Goal: Transaction & Acquisition: Purchase product/service

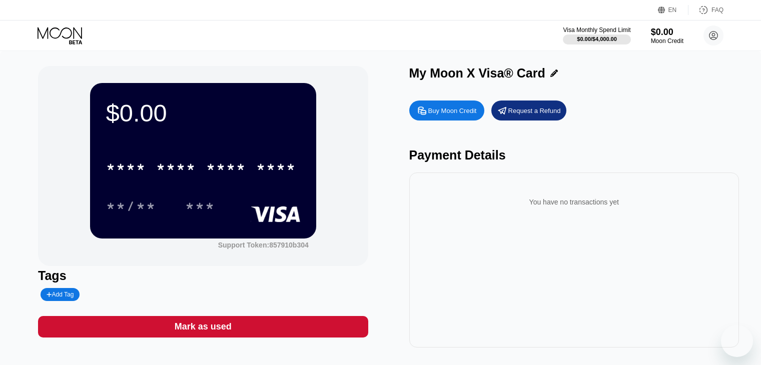
click at [354, 182] on div "$0.00 * * * * * * * * * * * * **** **/** *** Support Token: 857910b304" at bounding box center [203, 166] width 330 height 200
click at [418, 120] on div "Buy Moon Credit" at bounding box center [446, 111] width 75 height 20
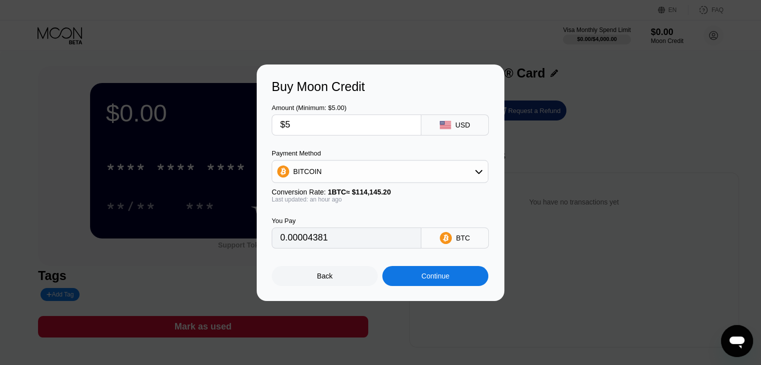
type input "0.00004426"
click at [613, 146] on div "Buy Moon Credit Amount (Minimum: $5.00) $5 USD Payment Method BITCOIN Conversio…" at bounding box center [380, 183] width 761 height 237
click at [351, 279] on div "Back" at bounding box center [325, 276] width 106 height 20
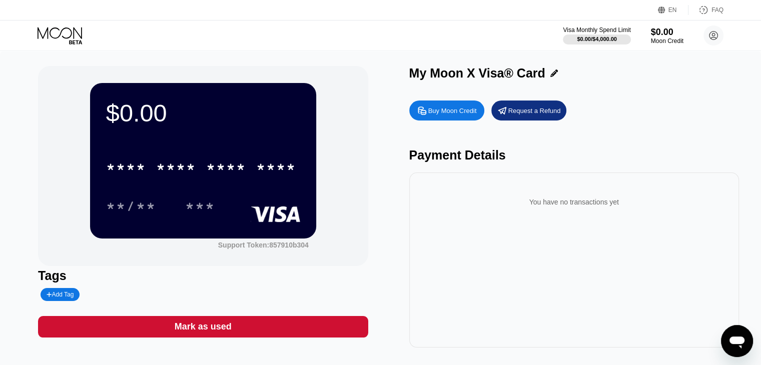
click at [449, 115] on div "Buy Moon Credit" at bounding box center [452, 111] width 49 height 9
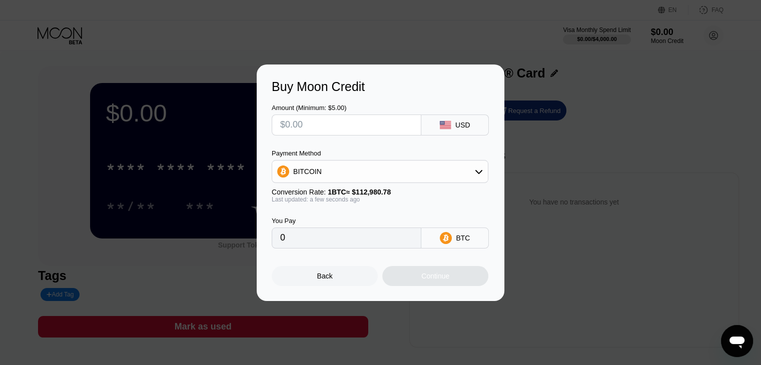
click at [316, 118] on input "text" at bounding box center [346, 125] width 133 height 20
type input "$5"
type input "0.00004426"
type input "0"
type input "$1"
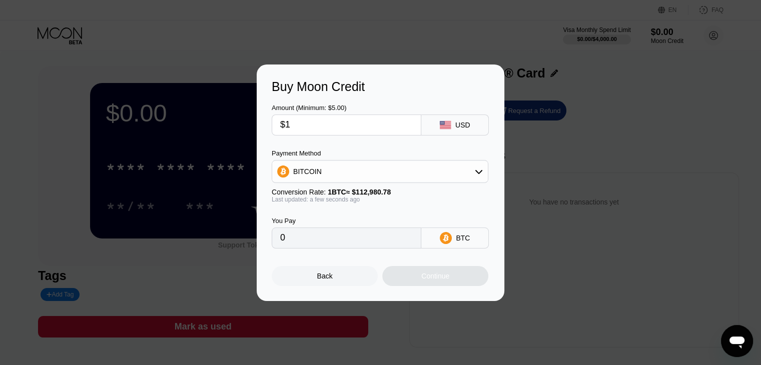
type input "0.00000886"
type input "$10"
type input "0.00008852"
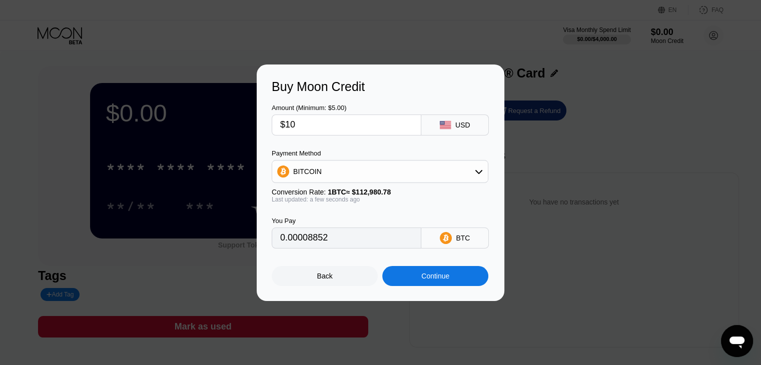
type input "$10"
click at [431, 277] on div "Continue" at bounding box center [435, 276] width 28 height 8
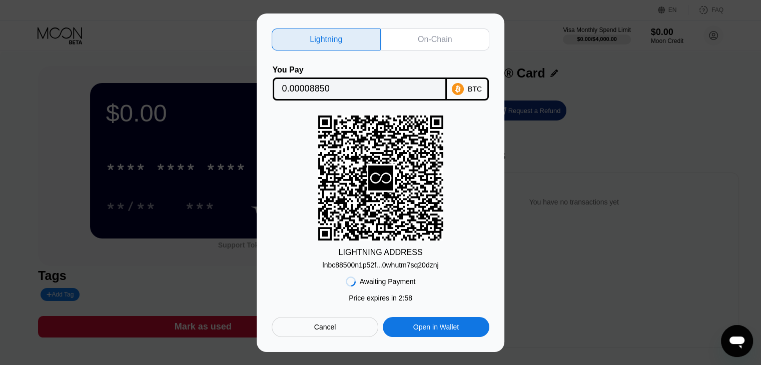
click at [447, 35] on div "On-Chain" at bounding box center [435, 40] width 34 height 10
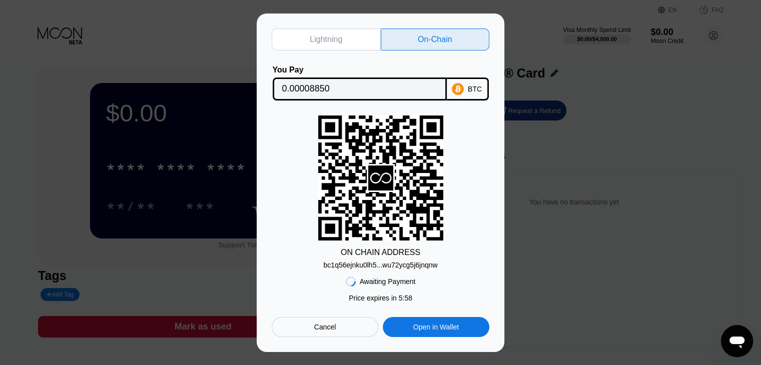
click at [428, 267] on div "bc1q56ejnku0lh5...wu72ycg5j6jnqnw" at bounding box center [380, 265] width 114 height 8
click at [352, 85] on input "0.00008850" at bounding box center [359, 89] width 155 height 20
click at [547, 174] on div "Lightning On-Chain You Pay 0.00008850 BTC ON CHAIN ADDRESS bc1q56ejnku0lh5...wu…" at bounding box center [380, 183] width 761 height 339
click at [352, 332] on div "Cancel" at bounding box center [325, 327] width 107 height 20
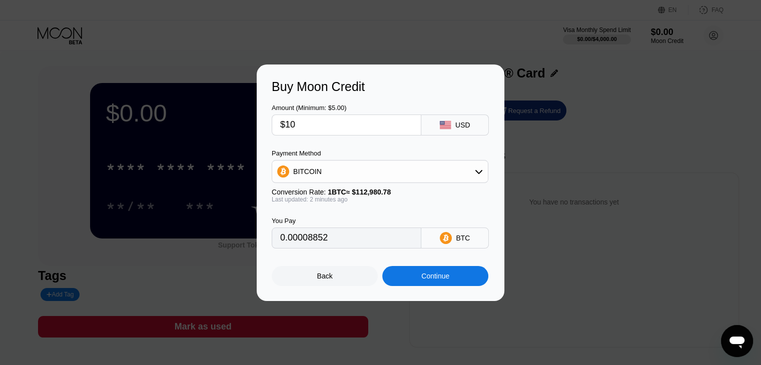
click at [319, 122] on input "$10" at bounding box center [346, 125] width 133 height 20
type input "$1"
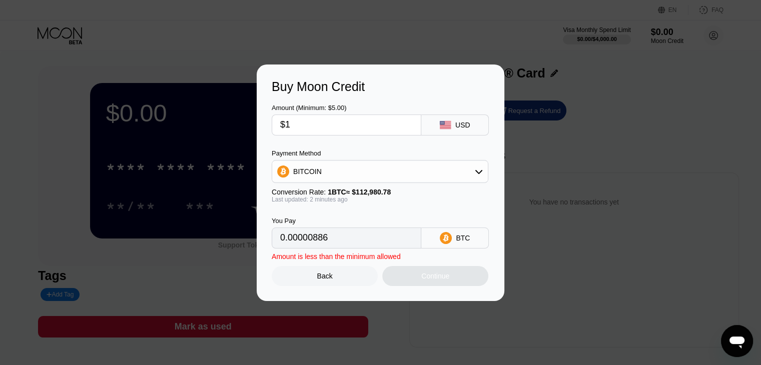
type input "0.00000886"
type input "$12"
type input "0.00010622"
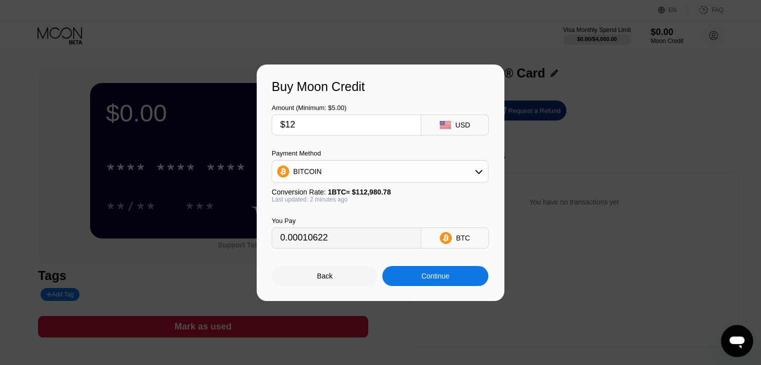
type input "$1"
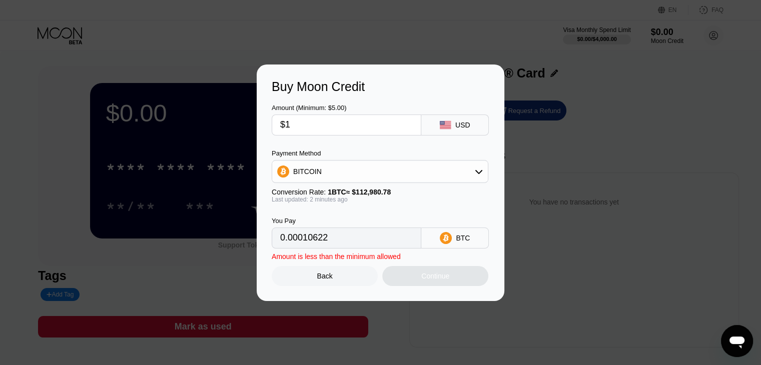
type input "0.00000886"
type input "$14"
type input "0.00012392"
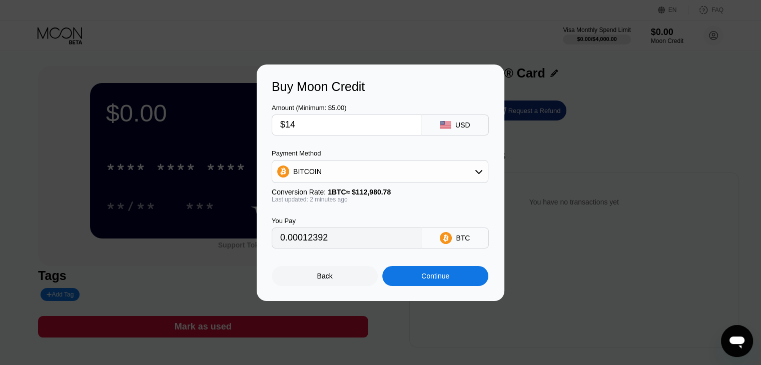
type input "$1"
type input "0.00000886"
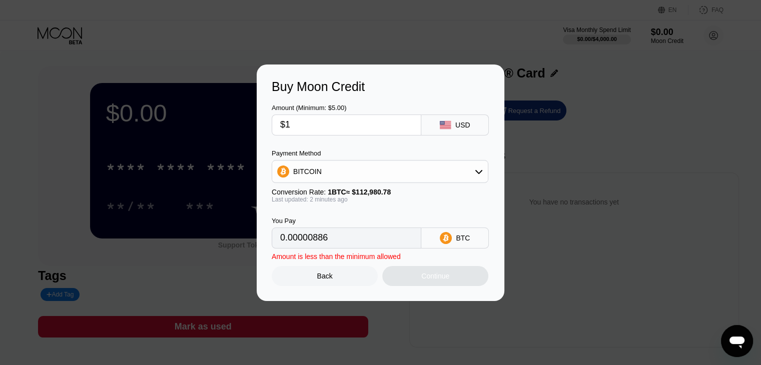
type input "$12"
type input "0.00010622"
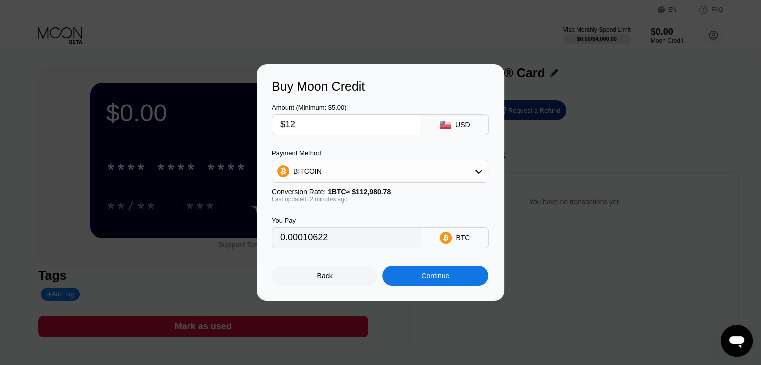
type input "$1"
type input "0.00000886"
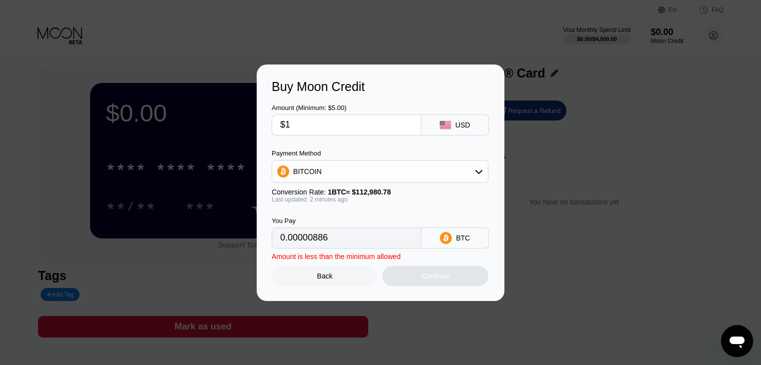
type input "$13"
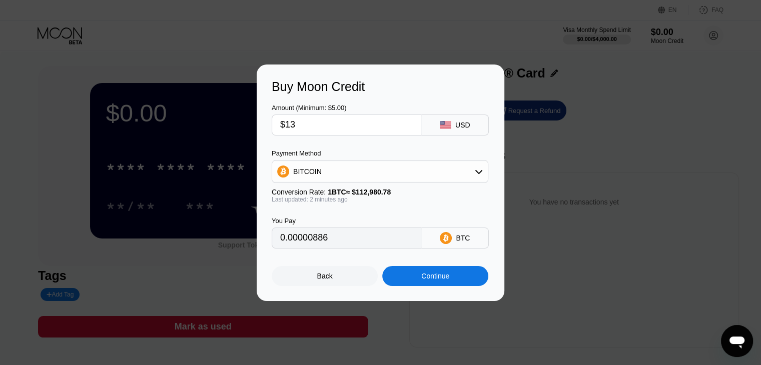
type input "0.00011507"
type input "$1"
type input "0.00000886"
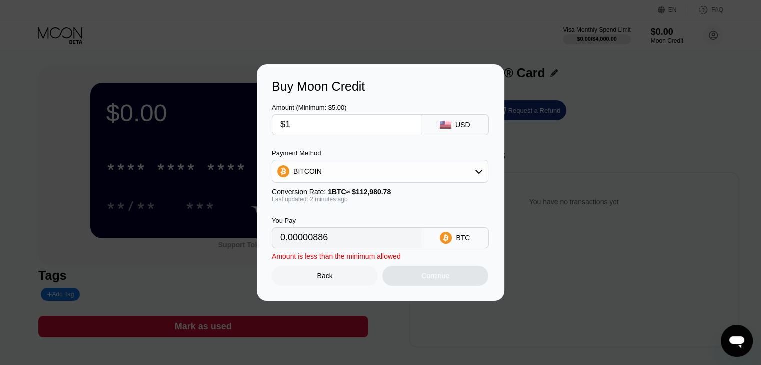
type input "$14"
type input "0.00012392"
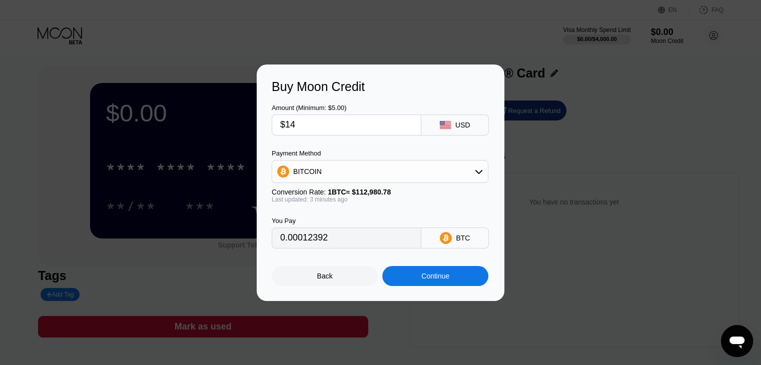
type input "$1"
type input "0.00000886"
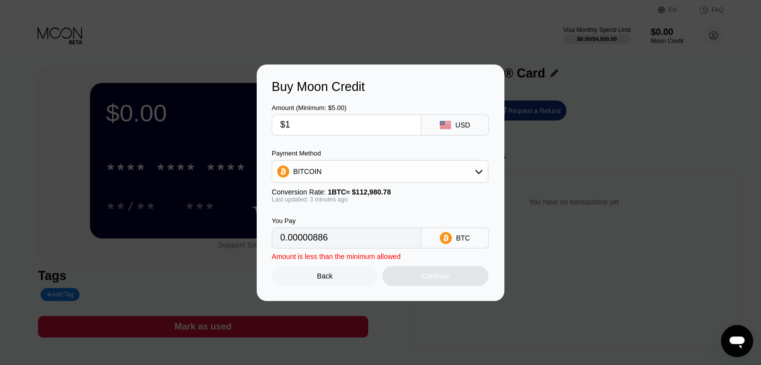
type input "$16"
type input "0.00014162"
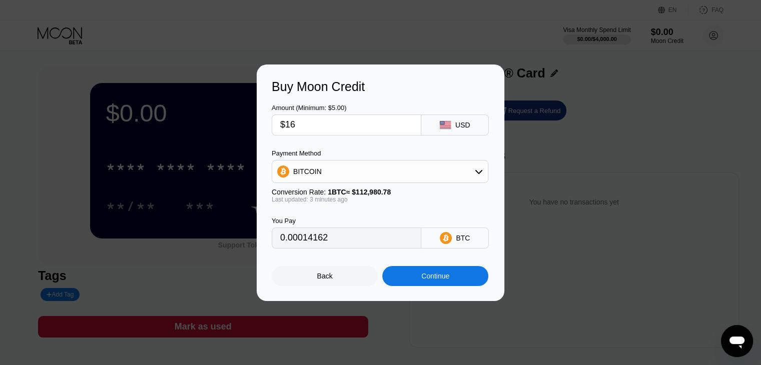
type input "$16"
type input "0.00014159"
click at [431, 280] on div "Continue" at bounding box center [435, 276] width 28 height 8
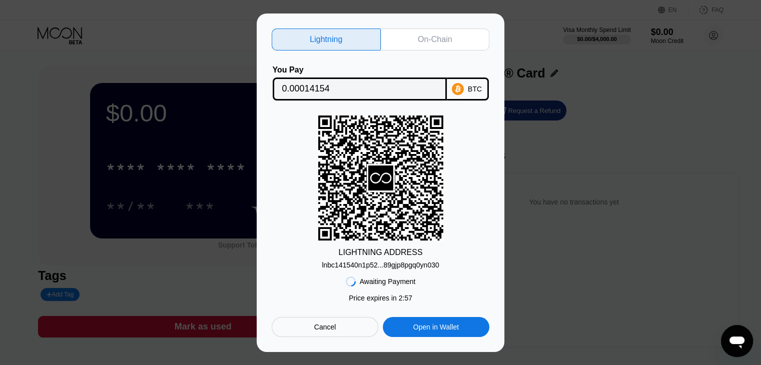
click at [419, 38] on div "On-Chain" at bounding box center [435, 40] width 34 height 10
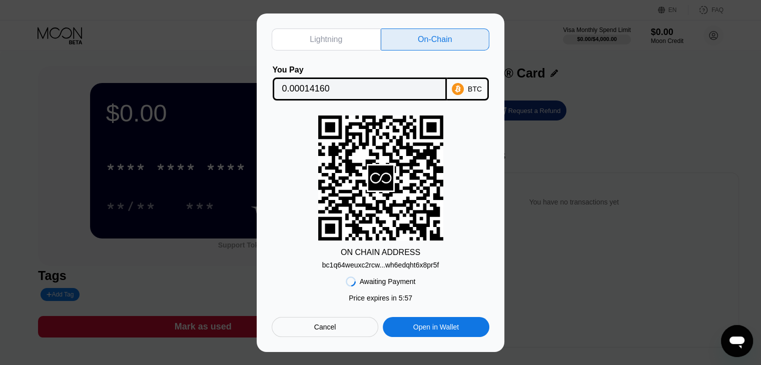
click at [376, 268] on div "bc1q64weuxc2rcw...wh6edqht6x8pr5f" at bounding box center [380, 265] width 117 height 8
click at [387, 263] on div "bc1q64weuxc2rcw...wh6edqht6x8pr5f" at bounding box center [380, 265] width 117 height 8
click at [347, 326] on div "Cancel" at bounding box center [325, 327] width 107 height 20
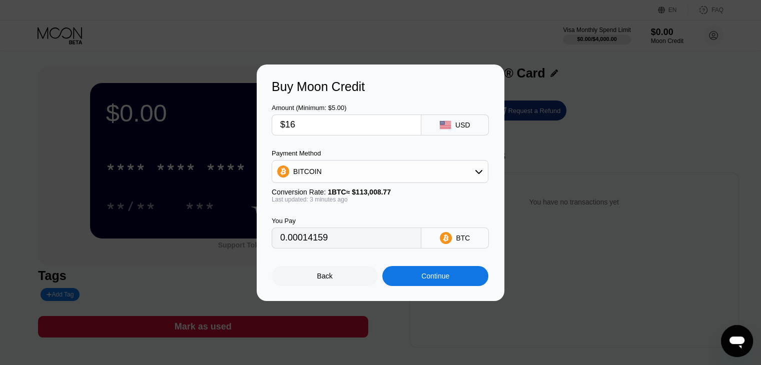
click at [322, 279] on div "Back" at bounding box center [325, 276] width 16 height 8
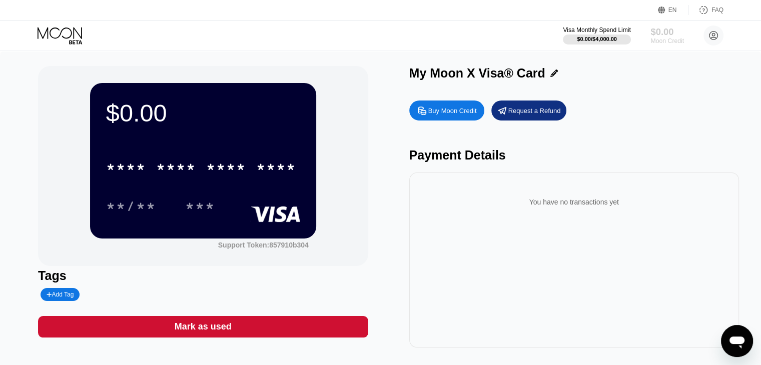
click at [660, 36] on div "$0.00" at bounding box center [667, 32] width 34 height 11
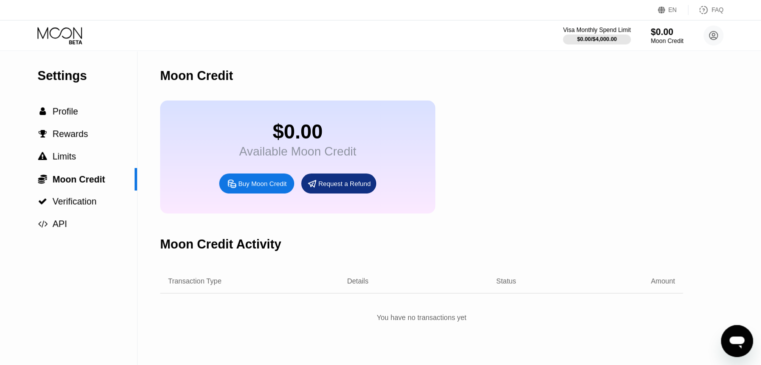
click at [256, 188] on div "Buy Moon Credit" at bounding box center [262, 184] width 49 height 9
type input "0"
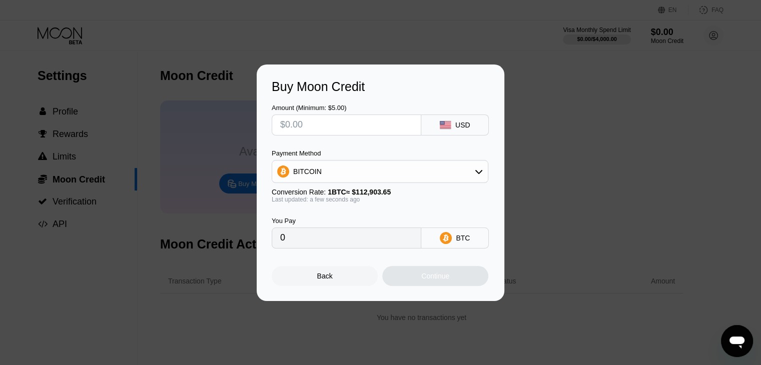
click at [341, 280] on div "Back" at bounding box center [325, 276] width 106 height 20
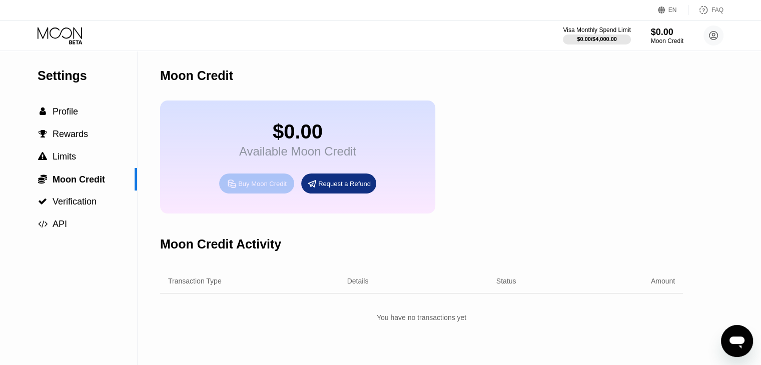
click at [248, 188] on div "Buy Moon Credit" at bounding box center [262, 184] width 49 height 9
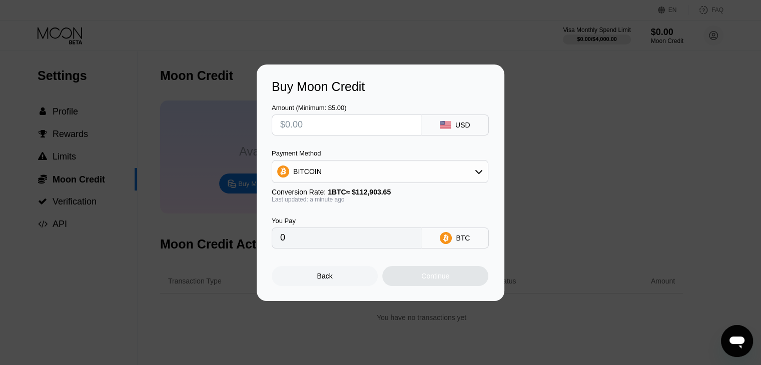
click at [307, 133] on input "text" at bounding box center [346, 125] width 133 height 20
type input "$5"
type input "0.00004429"
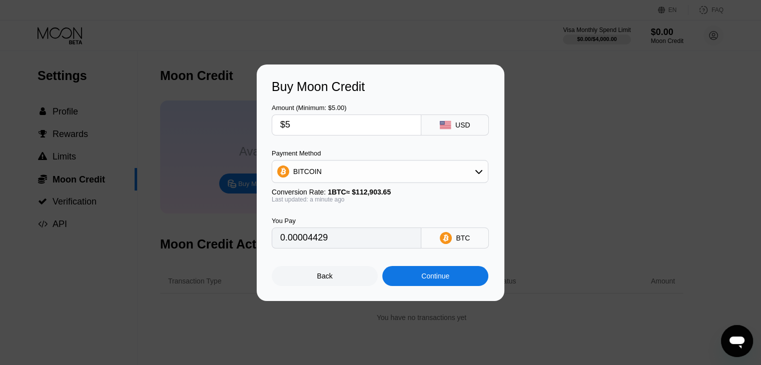
type input "$5"
click at [443, 286] on div "Continue" at bounding box center [435, 276] width 106 height 20
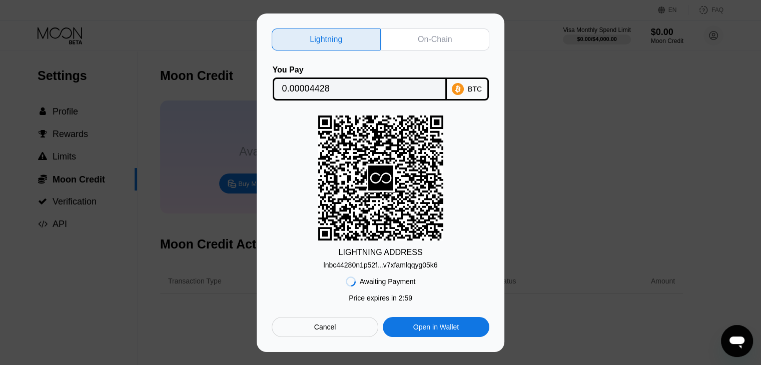
click at [442, 35] on div "On-Chain" at bounding box center [435, 40] width 34 height 10
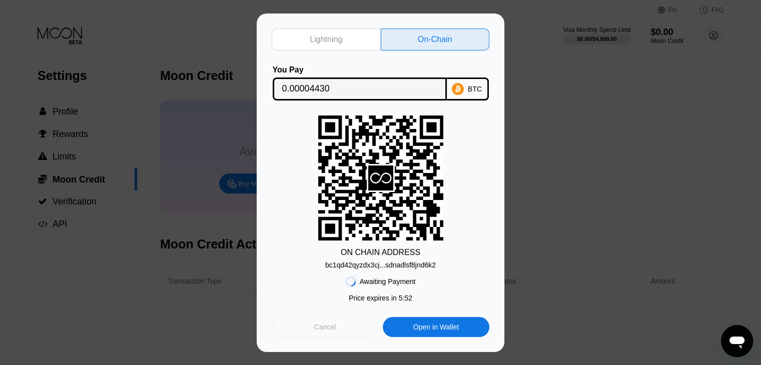
click at [330, 331] on div "Cancel" at bounding box center [325, 327] width 22 height 9
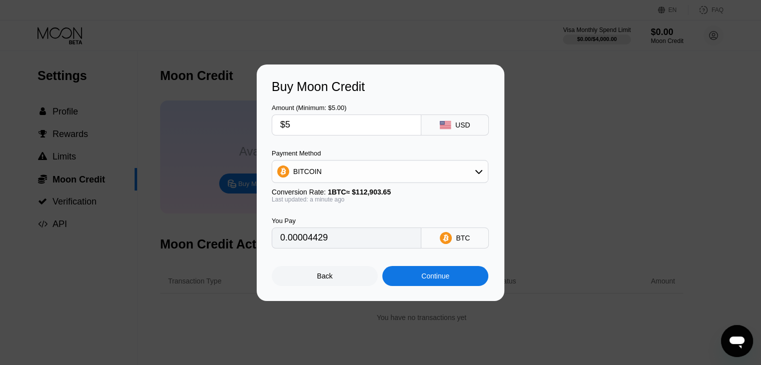
click at [313, 283] on div "Back" at bounding box center [325, 276] width 106 height 20
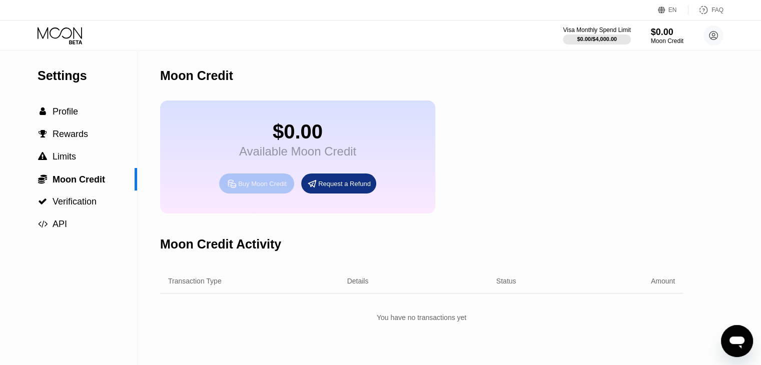
click at [271, 188] on div "Buy Moon Credit" at bounding box center [262, 184] width 49 height 9
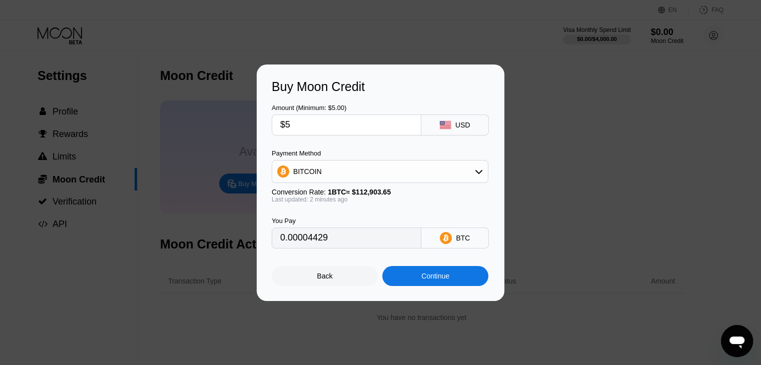
click at [360, 246] on input "0.00004429" at bounding box center [346, 238] width 133 height 20
click at [411, 279] on div "Continue" at bounding box center [435, 276] width 106 height 20
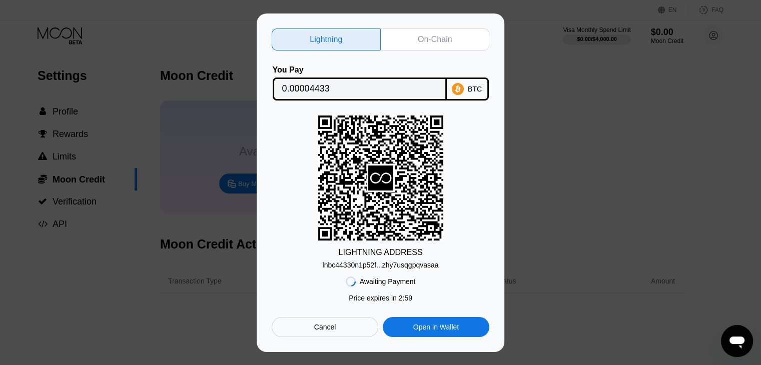
click at [340, 90] on input "0.00004433" at bounding box center [359, 89] width 155 height 20
click at [416, 39] on div "On-Chain" at bounding box center [435, 40] width 109 height 22
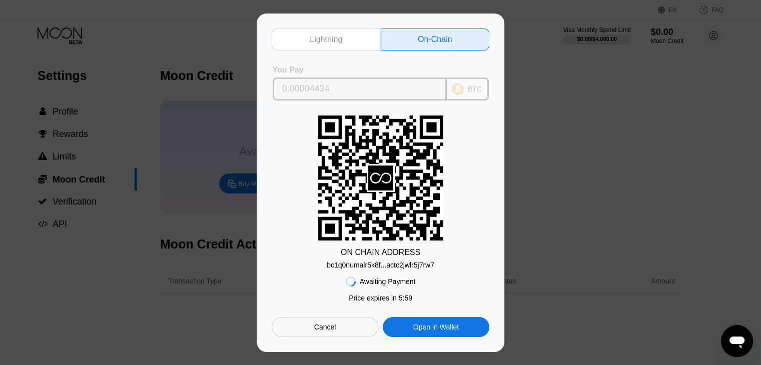
click at [343, 79] on input "0.00004434" at bounding box center [359, 89] width 155 height 20
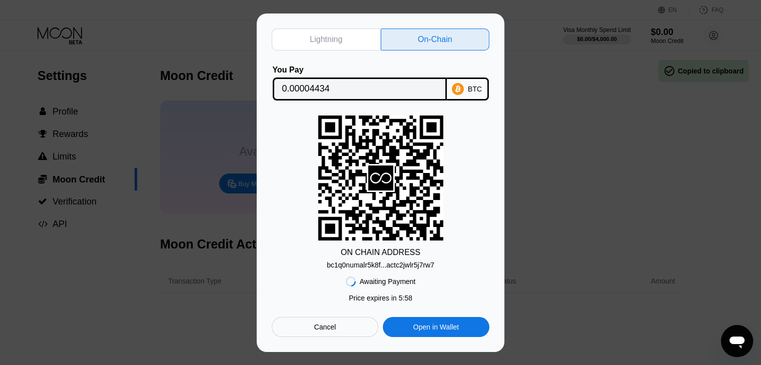
click at [349, 91] on input "0.00004434" at bounding box center [359, 89] width 155 height 20
click at [331, 330] on div "Cancel" at bounding box center [325, 327] width 22 height 9
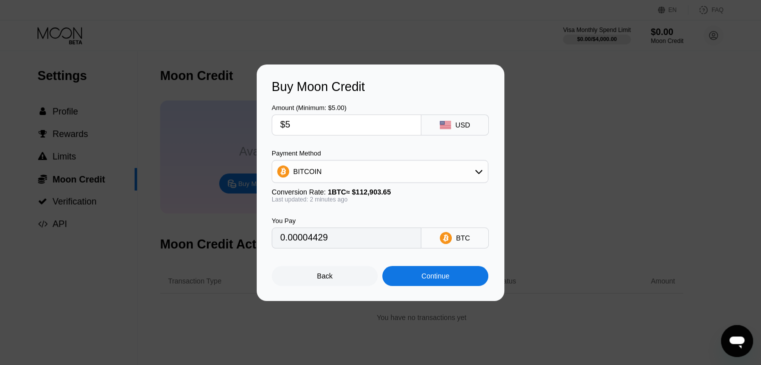
click at [313, 128] on input "$5" at bounding box center [346, 125] width 133 height 20
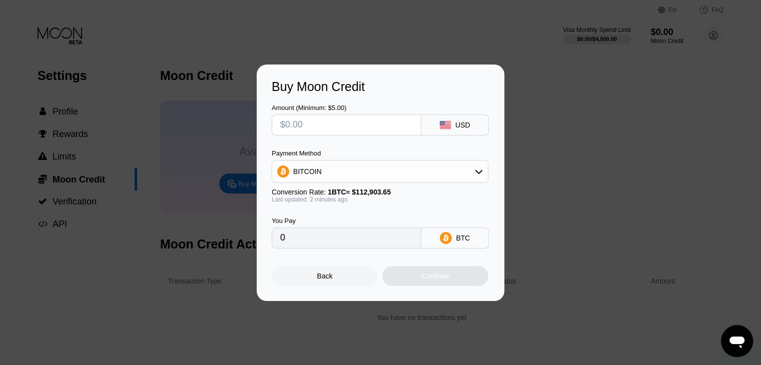
type input "0"
type input "$1"
type input "0.00000886"
type input "$12"
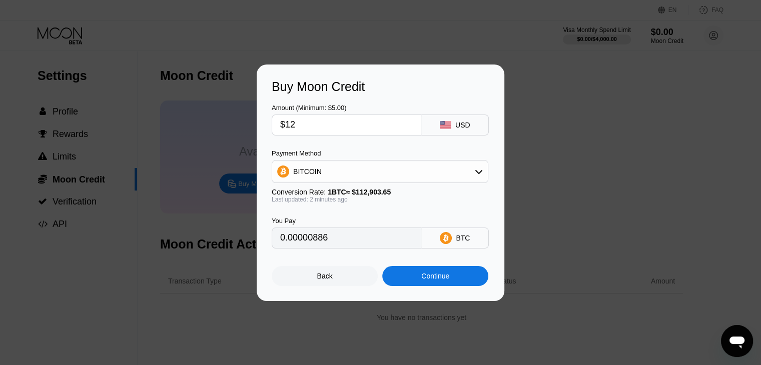
type input "0.00010629"
type input "$1"
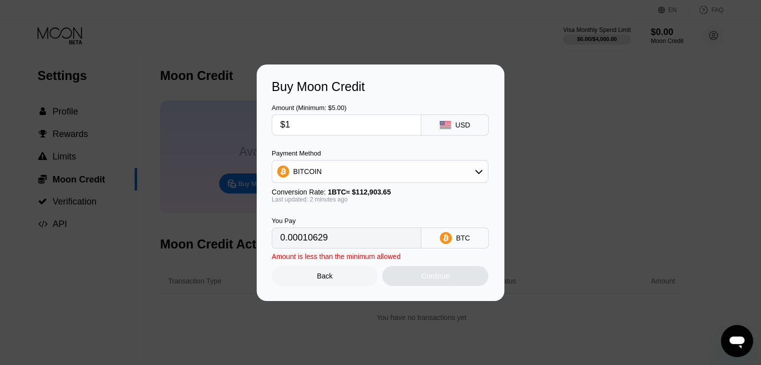
type input "0.00000886"
type input "$14"
type input "0.00012400"
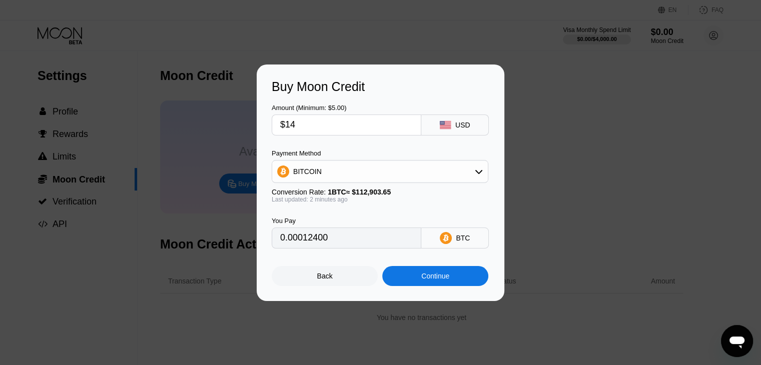
type input "$1"
type input "0.00000886"
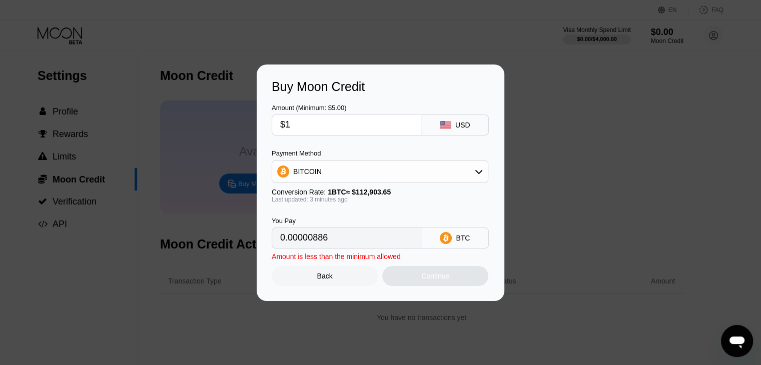
type input "$16"
type input "0.00014172"
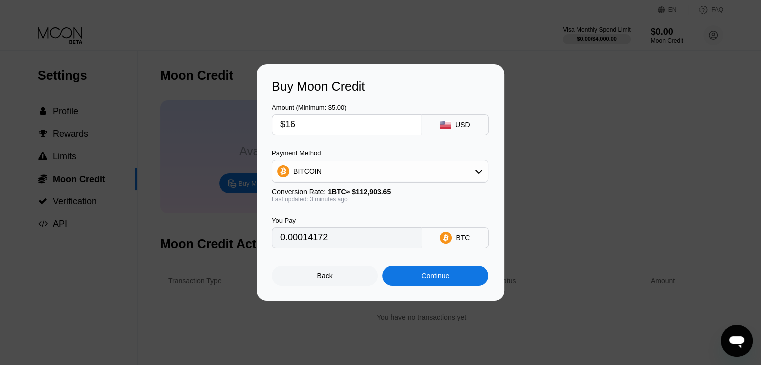
type input "$16"
drag, startPoint x: 334, startPoint y: 242, endPoint x: 278, endPoint y: 242, distance: 56.0
click at [278, 242] on div "0.00014172" at bounding box center [347, 238] width 150 height 21
click at [442, 280] on div "Continue" at bounding box center [435, 276] width 28 height 8
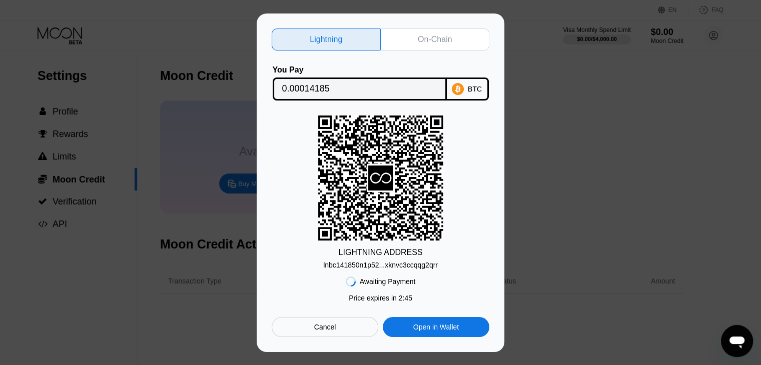
click at [419, 38] on div "On-Chain" at bounding box center [435, 40] width 34 height 10
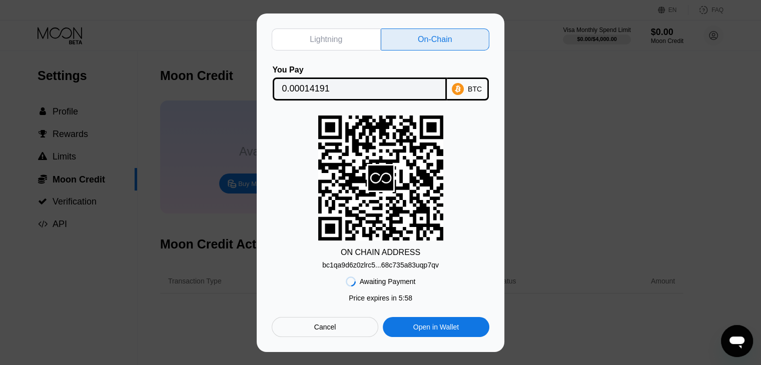
click at [375, 265] on div "bc1qa9d6z0zlrc5...68c735a83uqp7qv" at bounding box center [380, 265] width 117 height 8
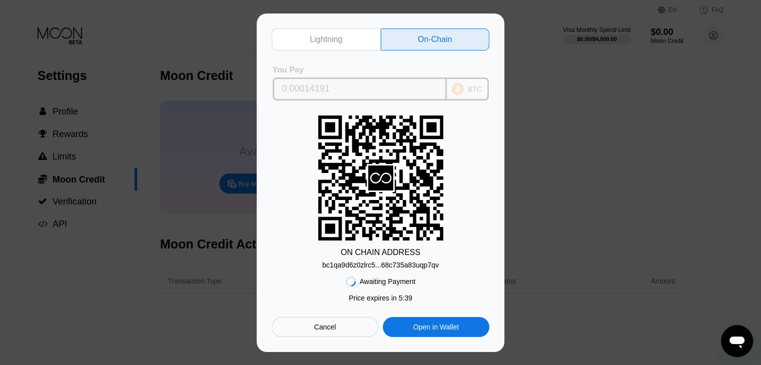
drag, startPoint x: 345, startPoint y: 92, endPoint x: 270, endPoint y: 85, distance: 75.8
click at [270, 85] on div "Lightning On-Chain You Pay 0.00014191 BTC ON CHAIN ADDRESS bc1qa9d6z0zlrc5...68…" at bounding box center [381, 183] width 248 height 339
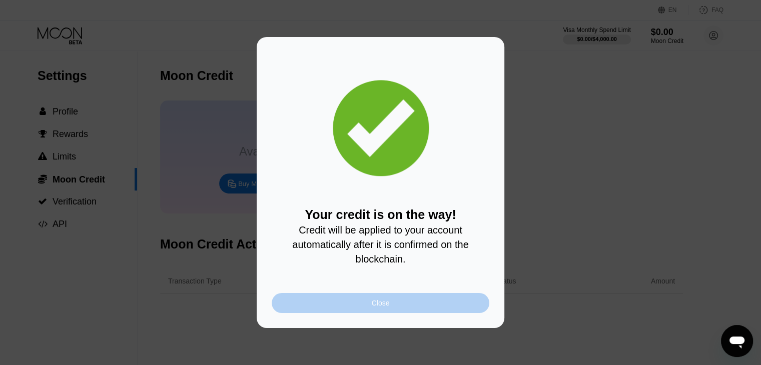
click at [338, 299] on div "Close" at bounding box center [381, 303] width 218 height 20
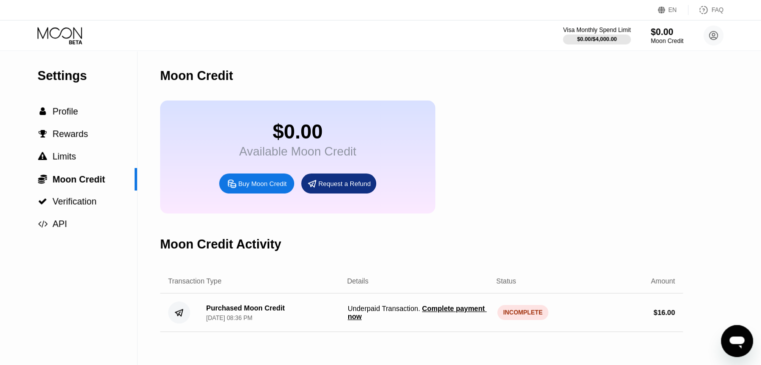
click at [432, 321] on span "Complete payment now" at bounding box center [417, 313] width 139 height 16
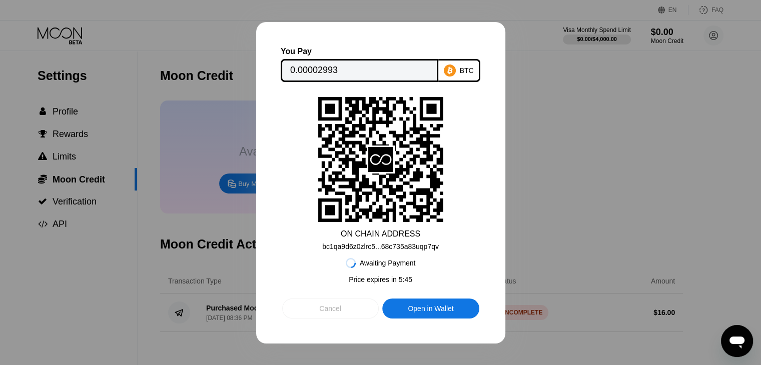
click at [352, 301] on div "Cancel" at bounding box center [330, 309] width 97 height 20
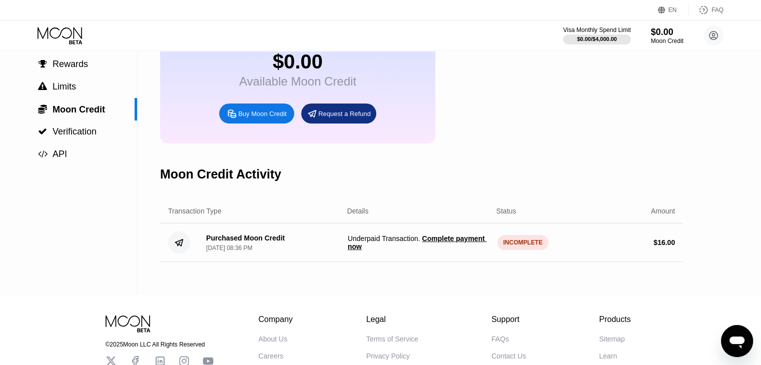
scroll to position [71, 0]
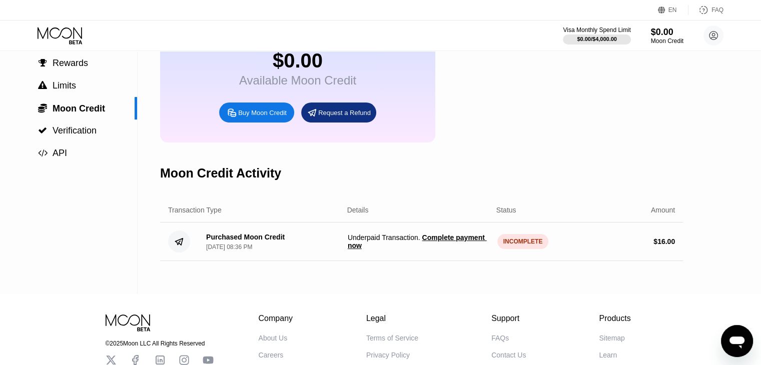
click at [448, 248] on span "Complete payment now" at bounding box center [417, 242] width 139 height 16
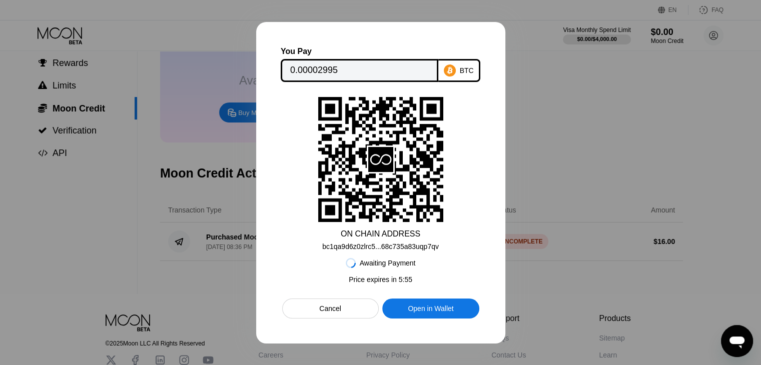
click at [541, 142] on div at bounding box center [380, 182] width 761 height 365
click at [344, 313] on div "Cancel" at bounding box center [330, 309] width 97 height 20
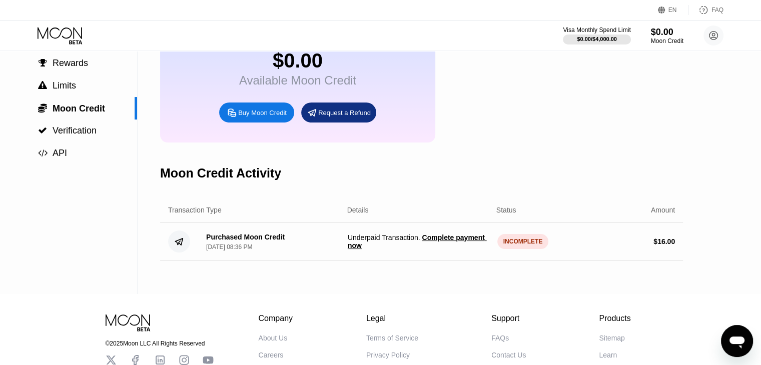
scroll to position [0, 0]
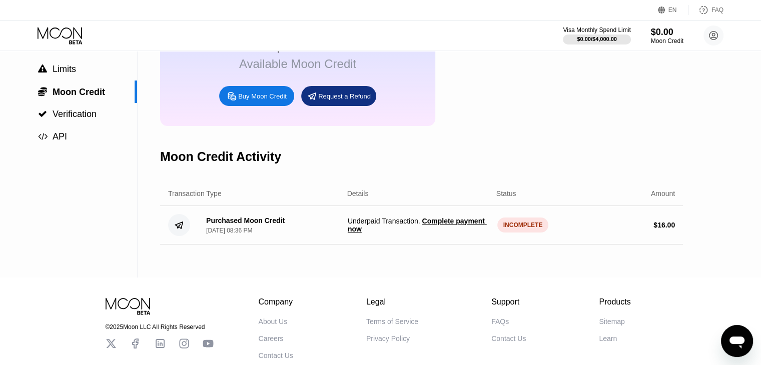
scroll to position [88, 0]
click at [451, 232] on span "Complete payment now" at bounding box center [417, 225] width 139 height 16
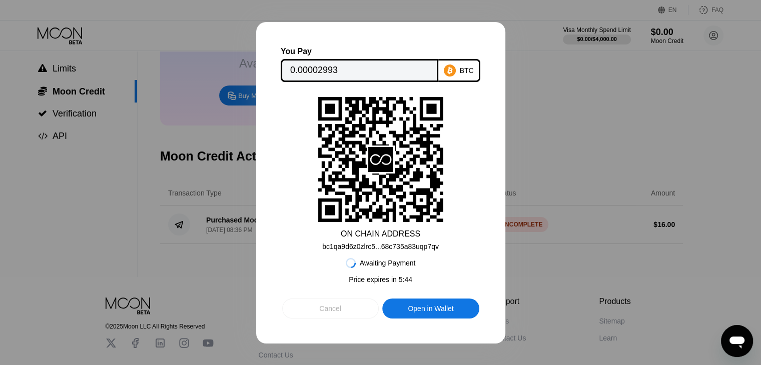
click at [328, 318] on div "Cancel" at bounding box center [330, 309] width 97 height 20
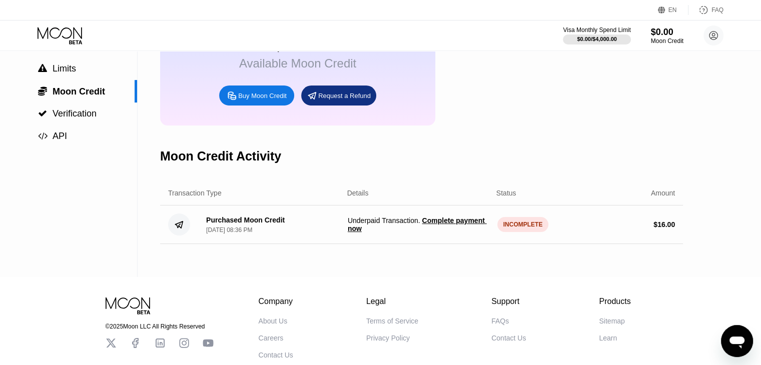
click at [471, 233] on span "Complete payment now" at bounding box center [417, 225] width 139 height 16
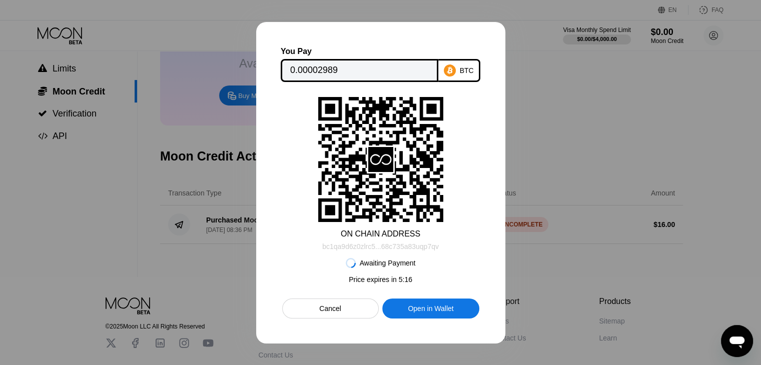
click at [389, 251] on div "bc1qa9d6z0zlrc5...68c735a83uqp7qv" at bounding box center [380, 247] width 117 height 8
click at [334, 309] on div "Cancel" at bounding box center [330, 308] width 22 height 9
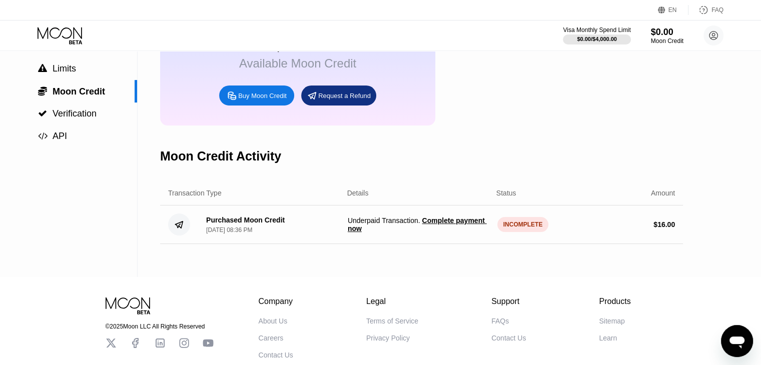
scroll to position [0, 0]
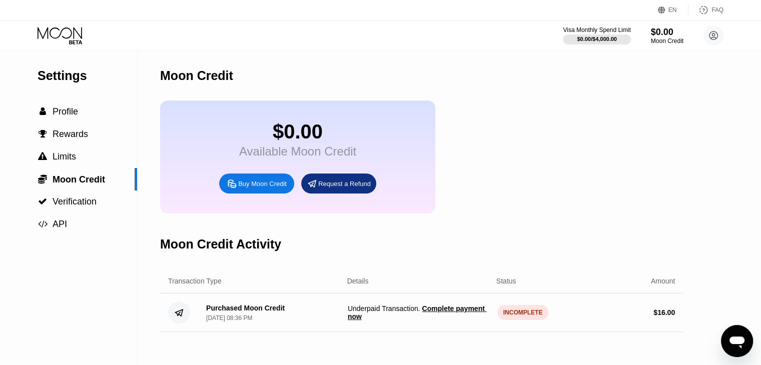
click at [416, 320] on span "Underpaid Transaction . Complete payment now" at bounding box center [419, 313] width 142 height 16
click at [63, 112] on span "Profile" at bounding box center [66, 112] width 26 height 10
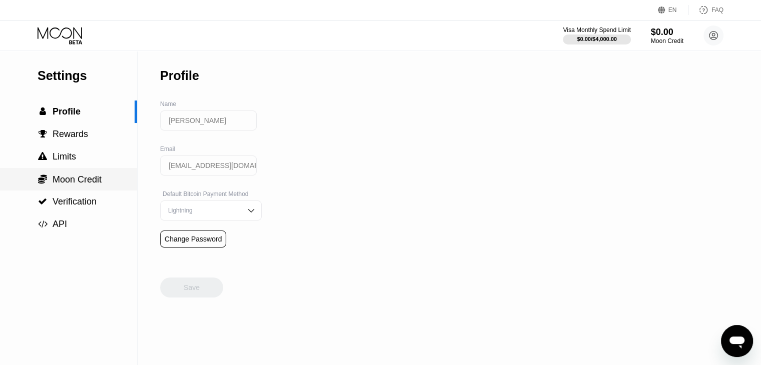
click at [69, 185] on span "Moon Credit" at bounding box center [77, 180] width 49 height 10
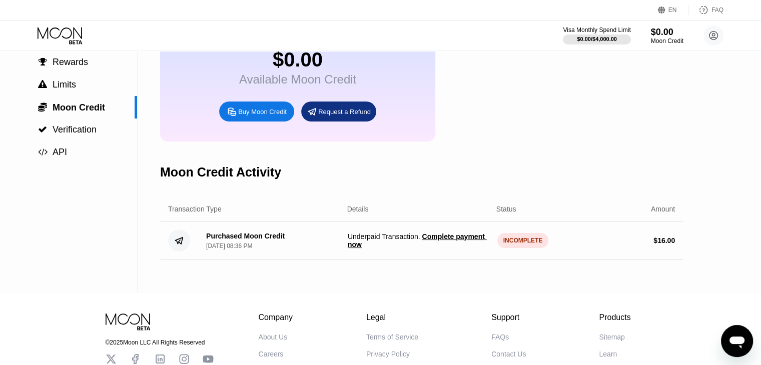
scroll to position [72, 0]
click at [660, 39] on div "Moon Credit" at bounding box center [667, 41] width 34 height 7
click at [520, 248] on div "INCOMPLETE" at bounding box center [523, 240] width 52 height 15
click at [462, 247] on span "Complete payment now" at bounding box center [417, 241] width 139 height 16
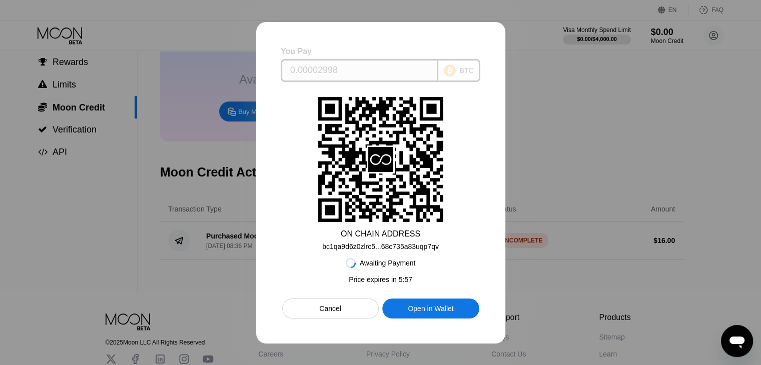
drag, startPoint x: 350, startPoint y: 69, endPoint x: 288, endPoint y: 71, distance: 62.5
click at [288, 71] on div "0.00002998" at bounding box center [360, 70] width 158 height 23
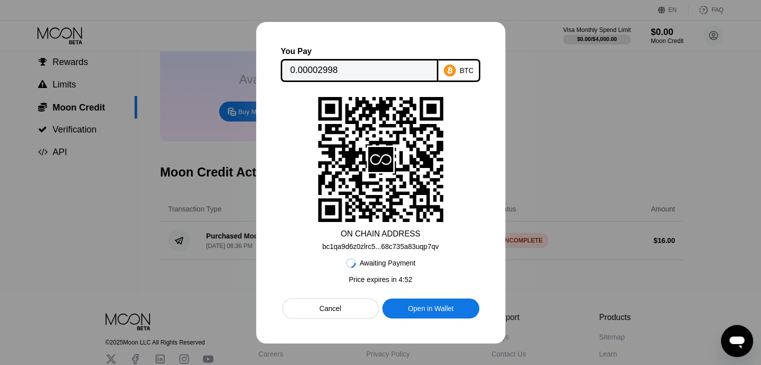
click at [344, 307] on div "Cancel" at bounding box center [330, 309] width 97 height 20
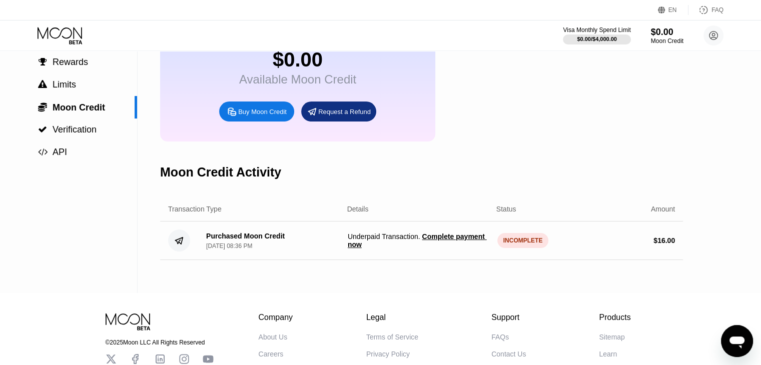
click at [464, 246] on span "Complete payment now" at bounding box center [417, 241] width 139 height 16
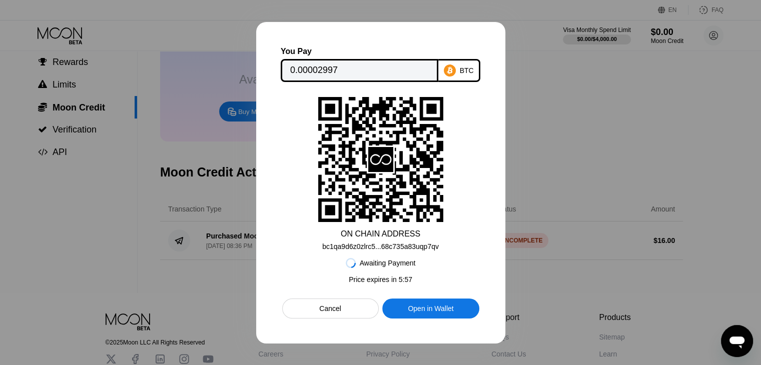
click at [387, 247] on div "bc1qa9d6z0zlrc5...68c735a83uqp7qv" at bounding box center [380, 247] width 117 height 8
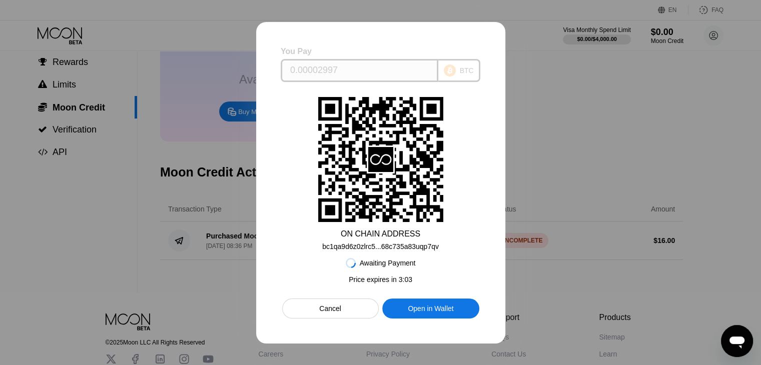
drag, startPoint x: 360, startPoint y: 68, endPoint x: 287, endPoint y: 72, distance: 73.1
click at [287, 72] on div "0.00002997" at bounding box center [360, 70] width 158 height 23
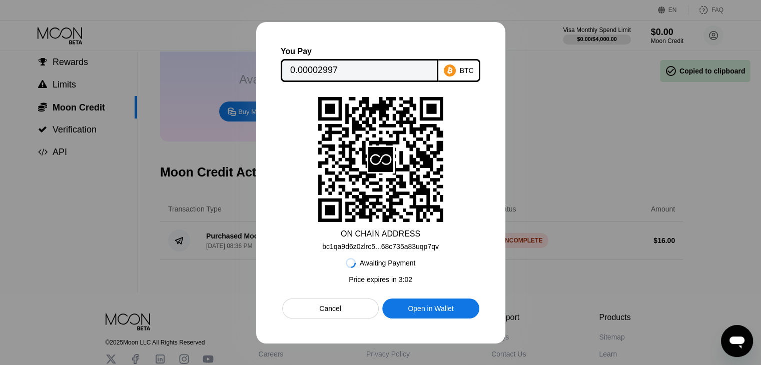
click at [287, 72] on div "0.00002997" at bounding box center [360, 70] width 158 height 23
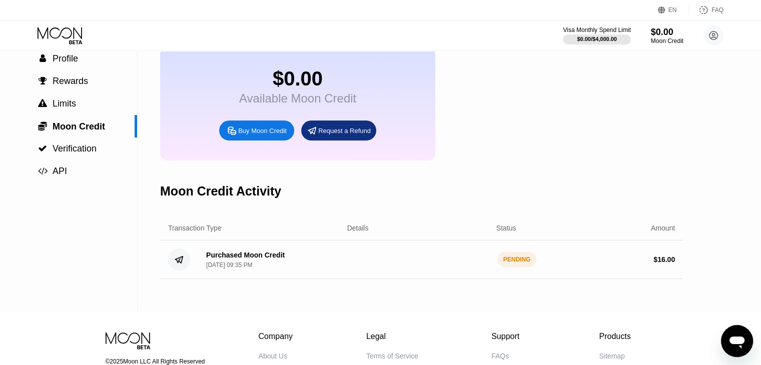
scroll to position [51, 0]
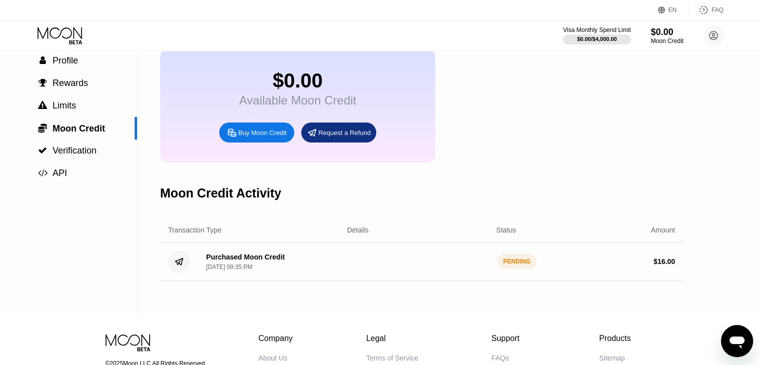
click at [508, 269] on div "PENDING" at bounding box center [517, 261] width 40 height 15
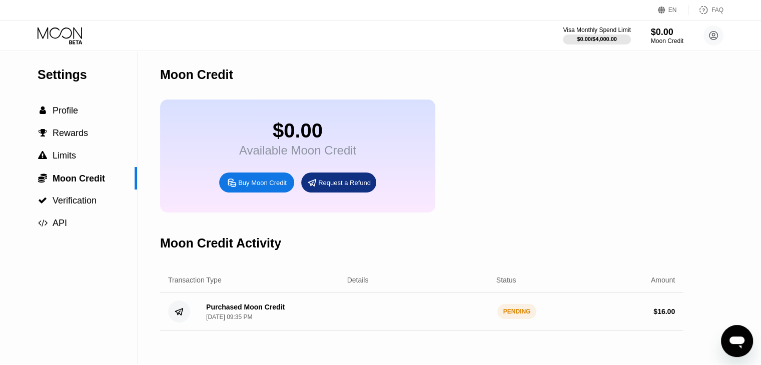
scroll to position [0, 0]
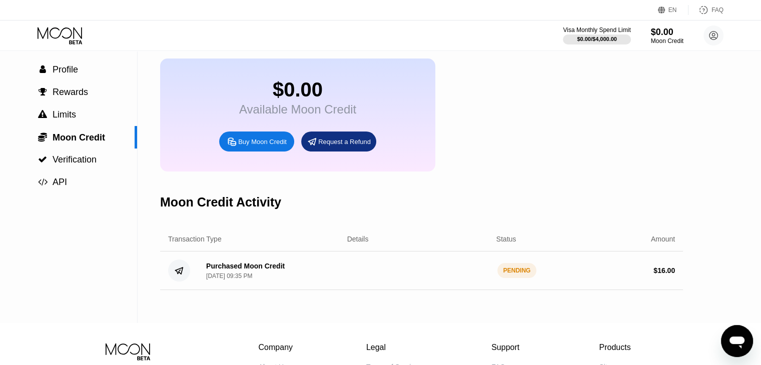
scroll to position [44, 0]
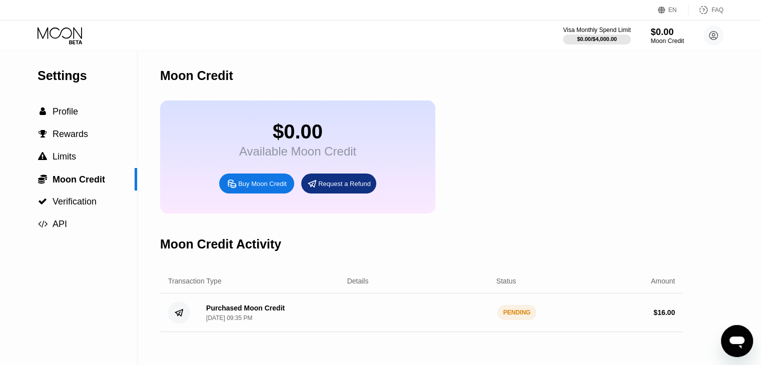
drag, startPoint x: 669, startPoint y: 36, endPoint x: 669, endPoint y: 29, distance: 7.0
click at [669, 29] on div "$0.00" at bounding box center [667, 32] width 34 height 11
click at [87, 115] on div " Profile" at bounding box center [68, 112] width 137 height 11
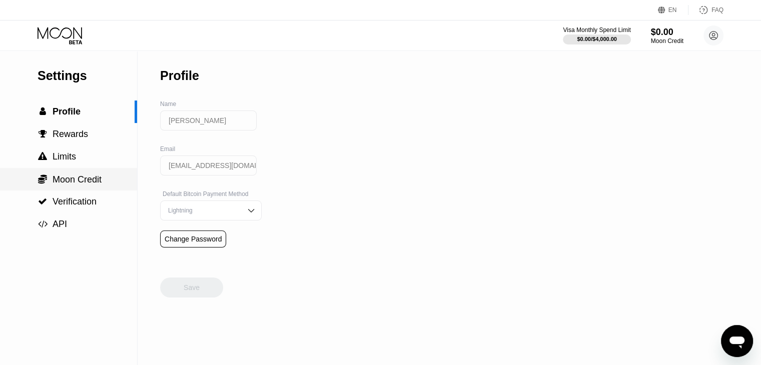
click at [82, 184] on span "Moon Credit" at bounding box center [77, 180] width 49 height 10
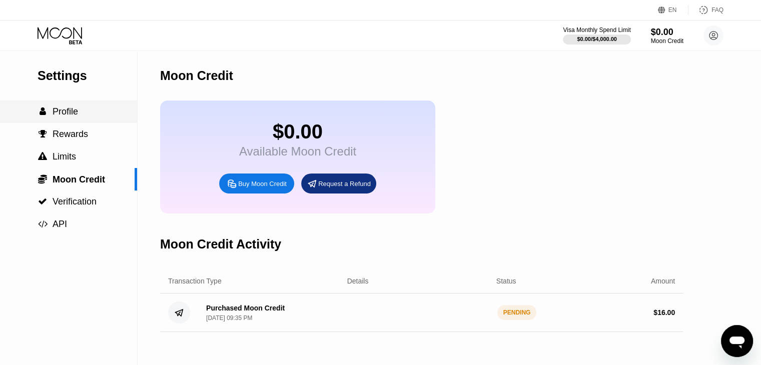
click at [106, 113] on div " Profile" at bounding box center [68, 112] width 137 height 11
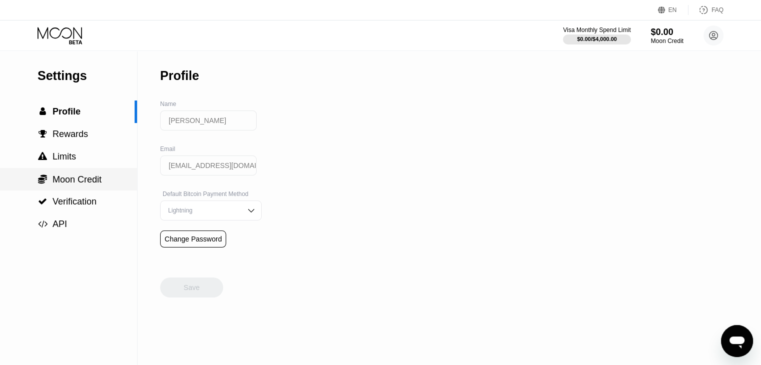
click at [76, 179] on span "Moon Credit" at bounding box center [77, 180] width 49 height 10
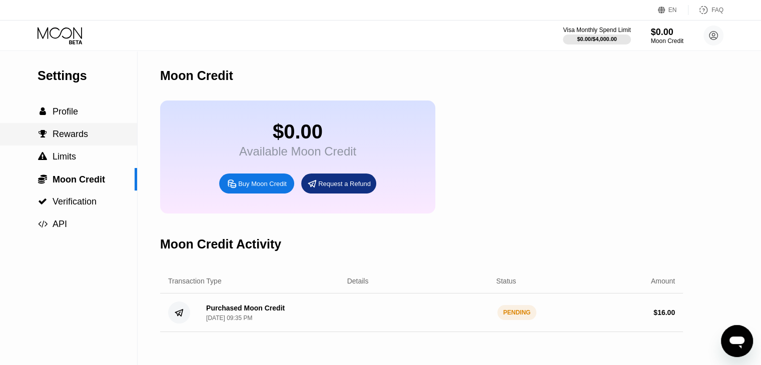
click at [90, 138] on div " Rewards" at bounding box center [68, 134] width 137 height 11
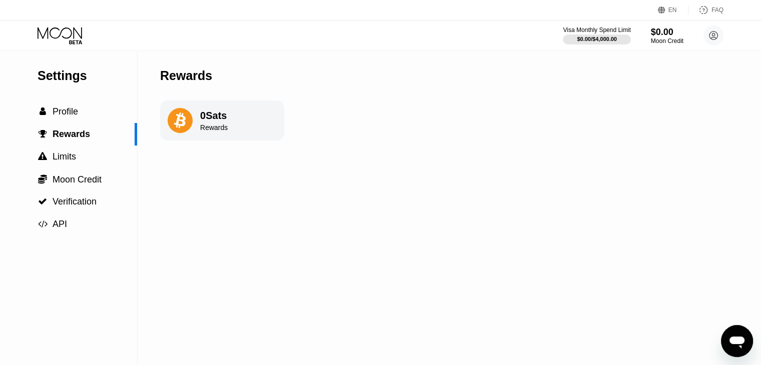
click at [221, 126] on div "Rewards" at bounding box center [214, 128] width 28 height 8
click at [95, 162] on div " Limits" at bounding box center [68, 157] width 137 height 11
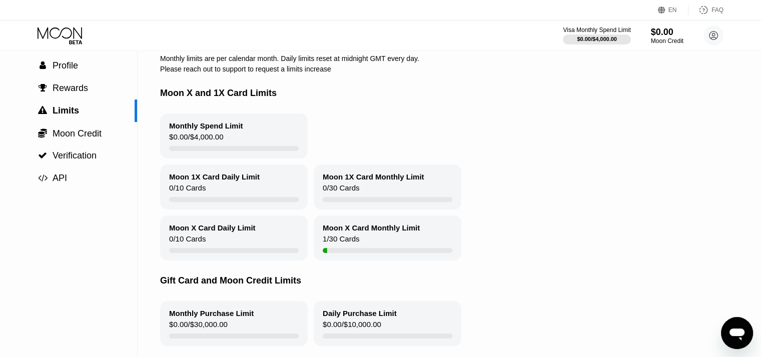
scroll to position [46, 0]
click at [367, 239] on div "Moon X Card Monthly Limit 1 / 30 Cards" at bounding box center [388, 238] width 148 height 45
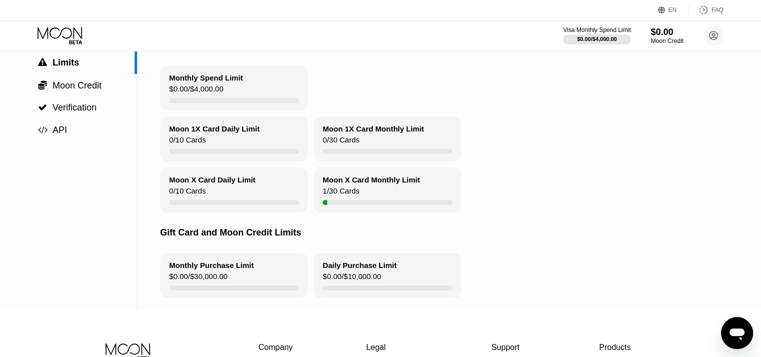
scroll to position [78, 0]
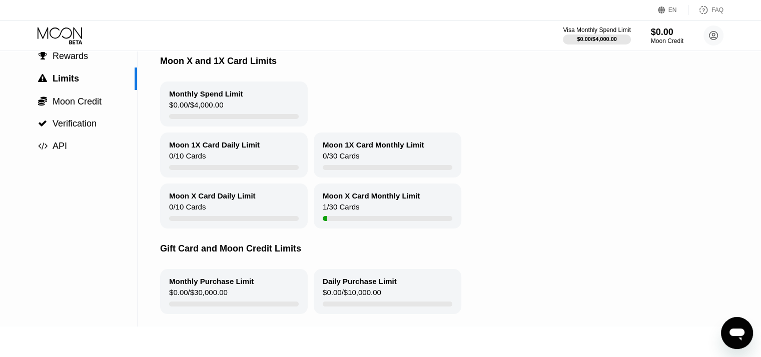
click at [342, 214] on div "1 / 30 Cards" at bounding box center [341, 210] width 37 height 14
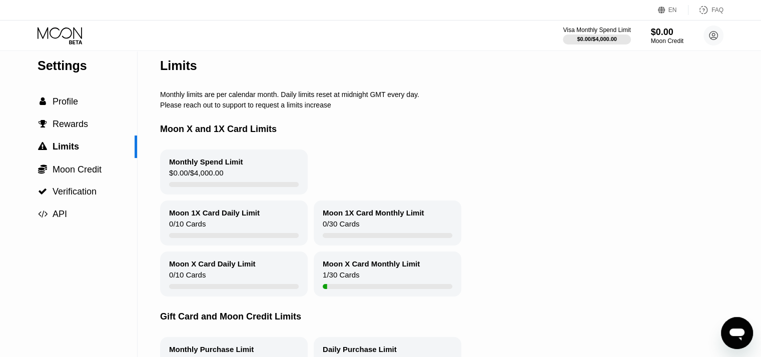
scroll to position [10, 0]
click at [669, 39] on div "Moon Credit" at bounding box center [667, 41] width 34 height 7
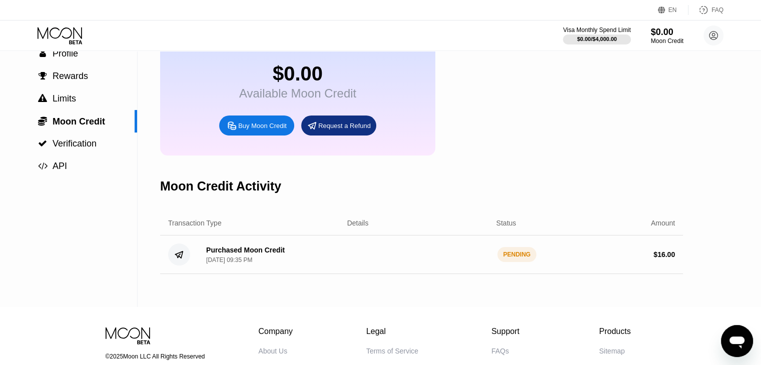
scroll to position [58, 0]
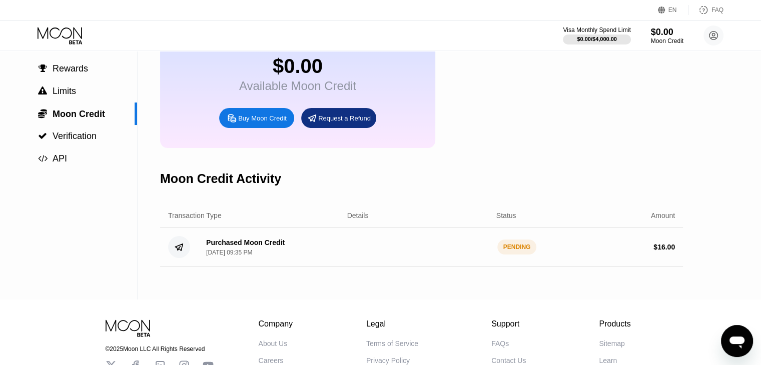
scroll to position [68, 0]
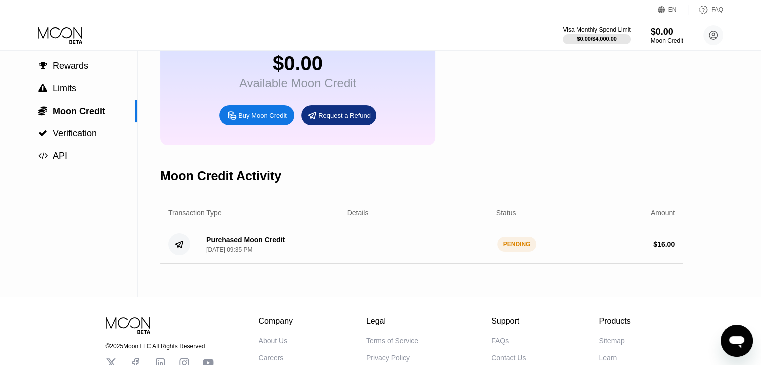
click at [520, 252] on div "PENDING" at bounding box center [517, 244] width 40 height 15
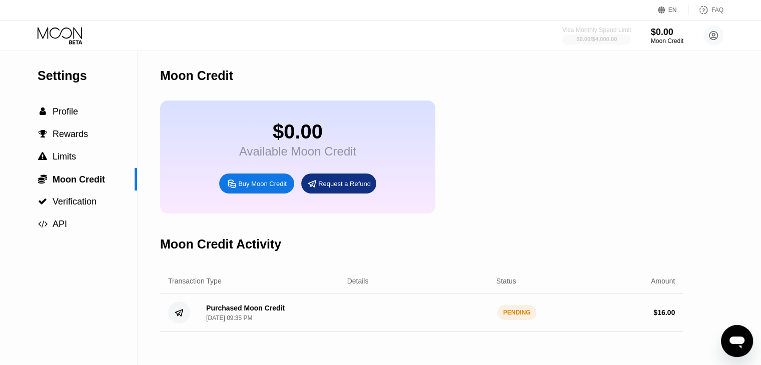
click at [595, 37] on div "$0.00 / $4,000.00" at bounding box center [596, 39] width 41 height 6
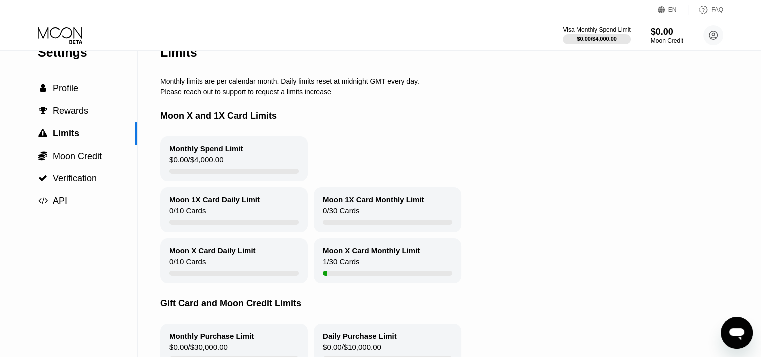
scroll to position [22, 0]
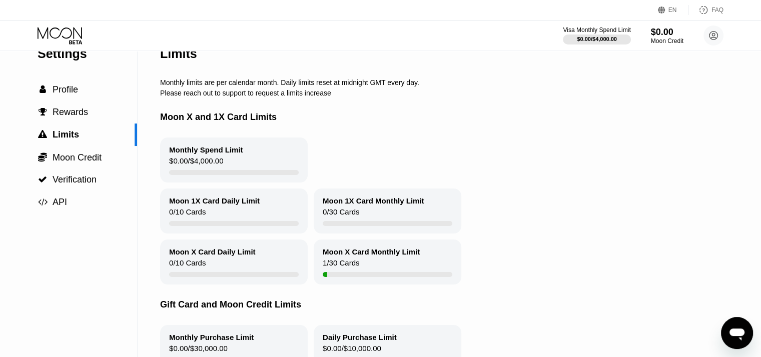
click at [388, 267] on div "Moon X Card Monthly Limit 1 / 30 Cards" at bounding box center [388, 262] width 148 height 45
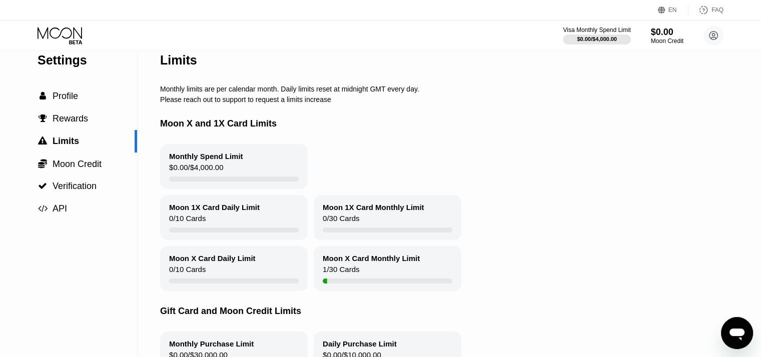
scroll to position [14, 0]
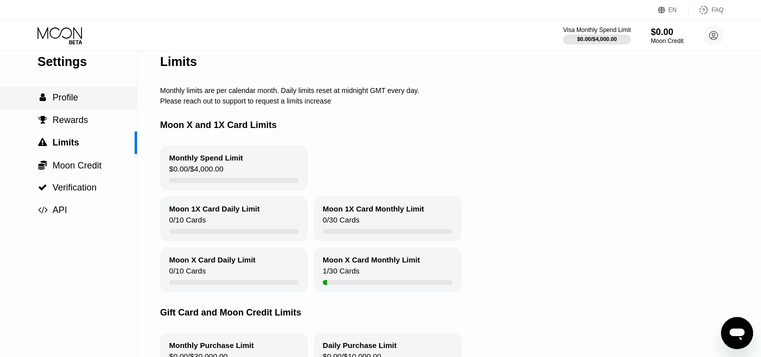
click at [80, 106] on div " Profile" at bounding box center [68, 98] width 137 height 23
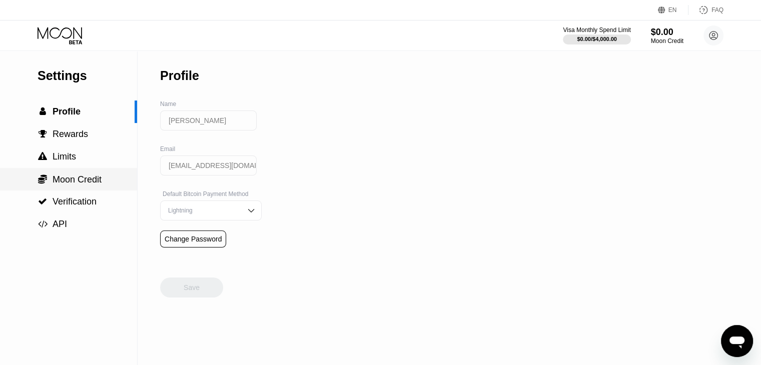
click at [102, 185] on span "Moon Credit" at bounding box center [77, 180] width 49 height 10
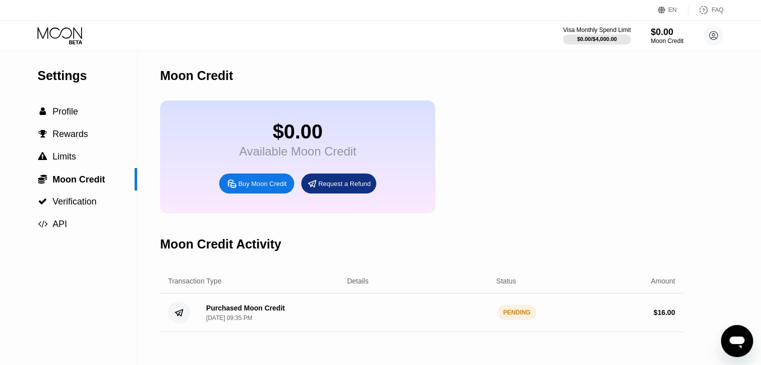
click at [48, 36] on icon at bounding box center [60, 33] width 45 height 12
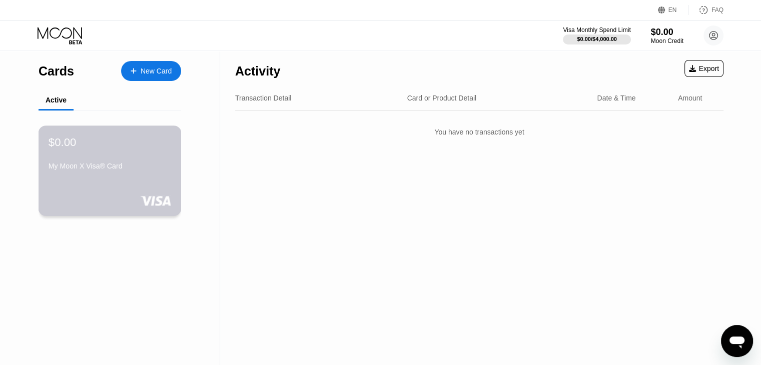
click at [119, 167] on div "My Moon X Visa® Card" at bounding box center [110, 166] width 123 height 8
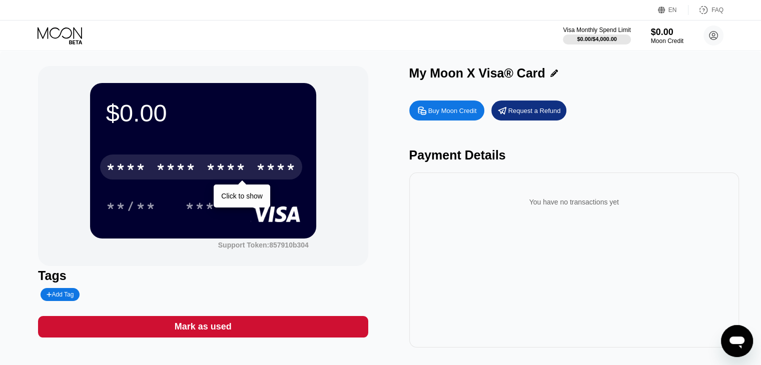
click at [228, 170] on div "* * * *" at bounding box center [226, 169] width 40 height 16
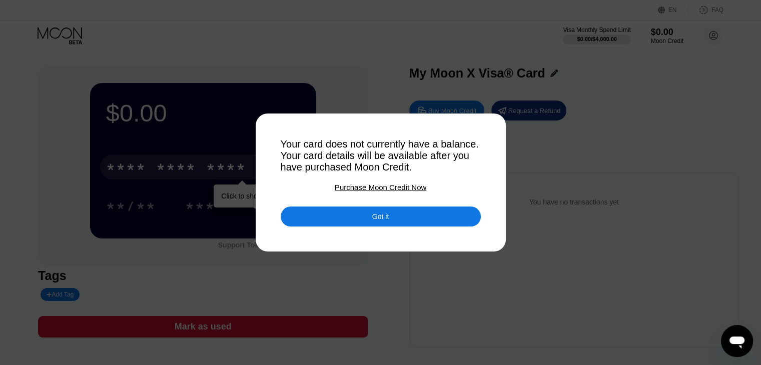
click at [349, 192] on div "Purchase Moon Credit Now" at bounding box center [381, 187] width 92 height 9
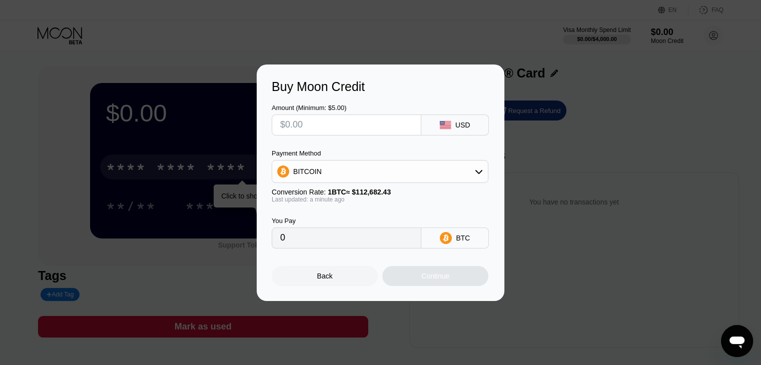
click at [312, 127] on input "text" at bounding box center [346, 125] width 133 height 20
click at [343, 175] on div "BITCOIN" at bounding box center [380, 172] width 216 height 20
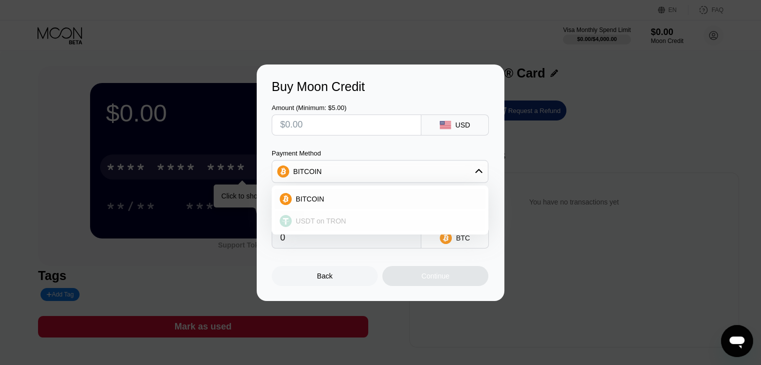
click at [319, 221] on span "USDT on TRON" at bounding box center [321, 221] width 51 height 8
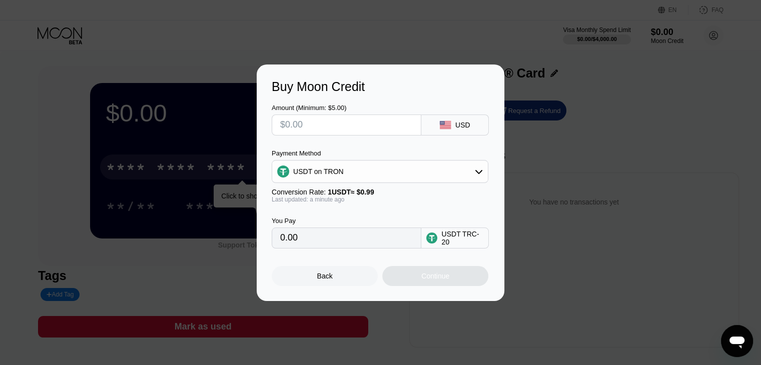
type input "0.00"
click at [319, 127] on input "text" at bounding box center [346, 125] width 133 height 20
type input "$5"
type input "5.05"
type input "$5"
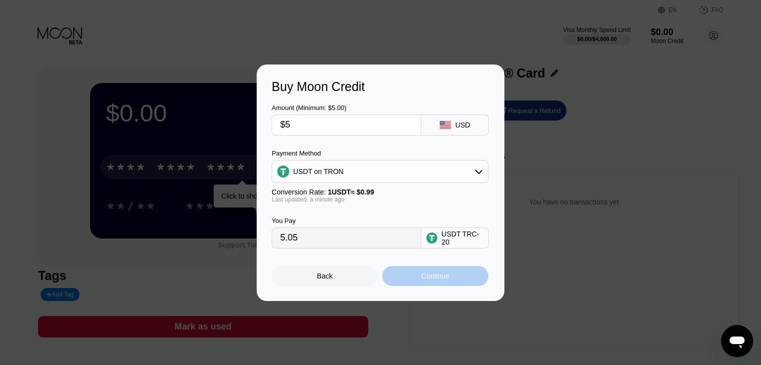
click at [428, 279] on div "Continue" at bounding box center [435, 276] width 28 height 8
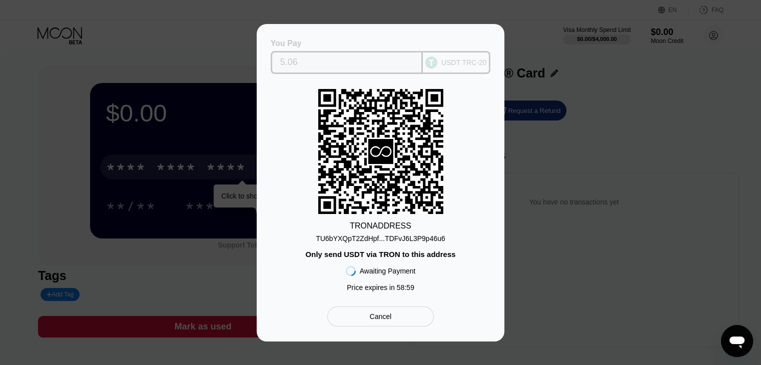
click at [462, 52] on div "USDT TRC-20" at bounding box center [457, 62] width 68 height 23
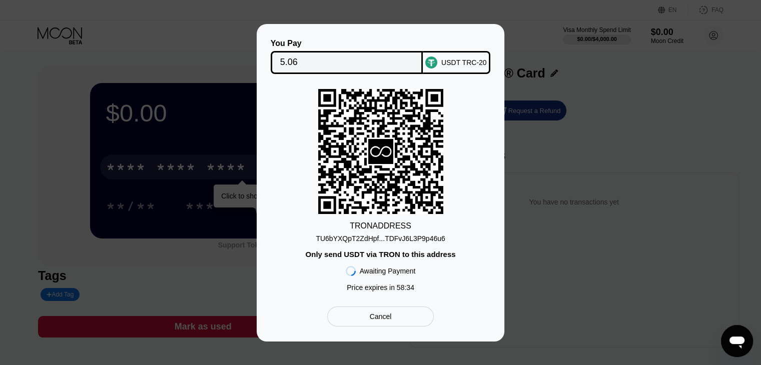
click at [388, 325] on div "Cancel" at bounding box center [380, 317] width 107 height 20
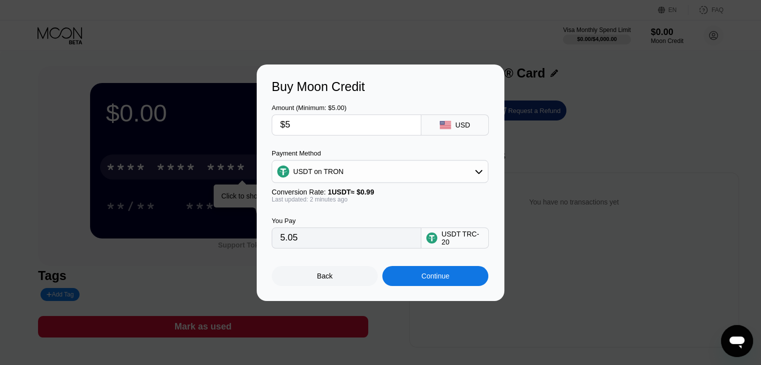
click at [337, 286] on div "Back" at bounding box center [325, 276] width 106 height 20
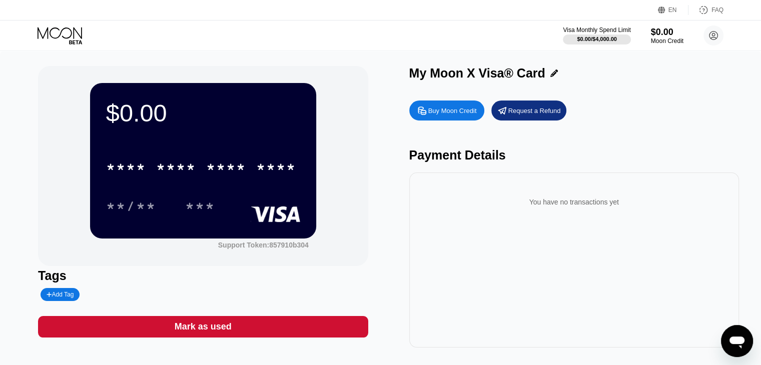
click at [70, 33] on icon at bounding box center [61, 36] width 47 height 18
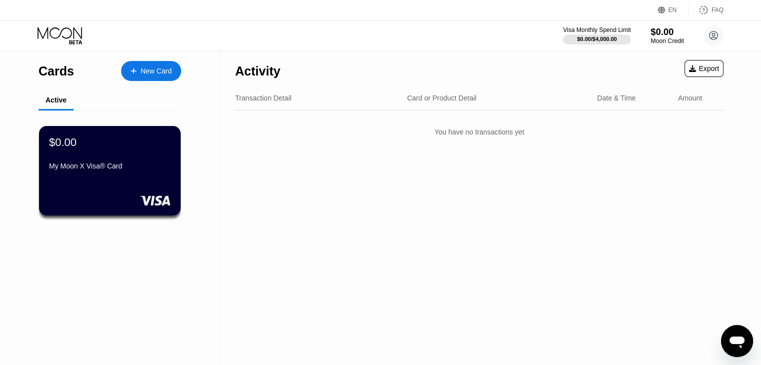
drag, startPoint x: 664, startPoint y: 38, endPoint x: 668, endPoint y: 32, distance: 6.5
click at [668, 32] on div "$0.00" at bounding box center [667, 32] width 34 height 11
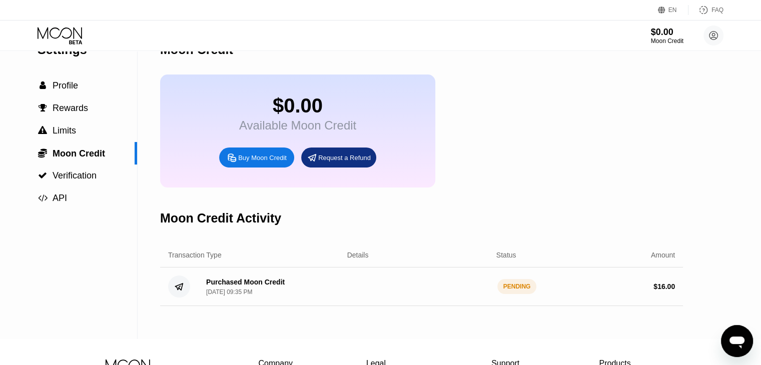
scroll to position [29, 0]
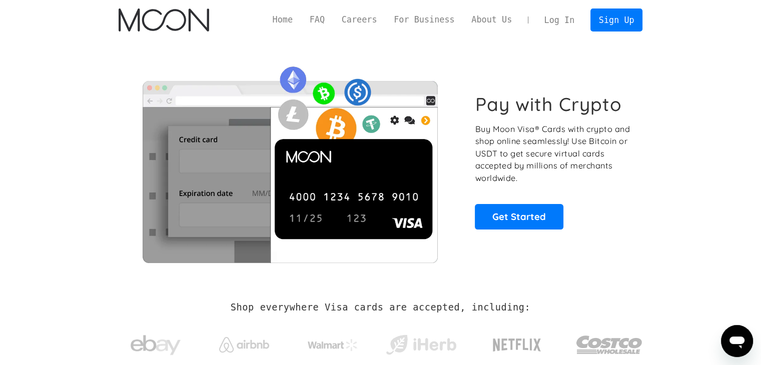
click at [562, 21] on link "Log In" at bounding box center [559, 20] width 47 height 22
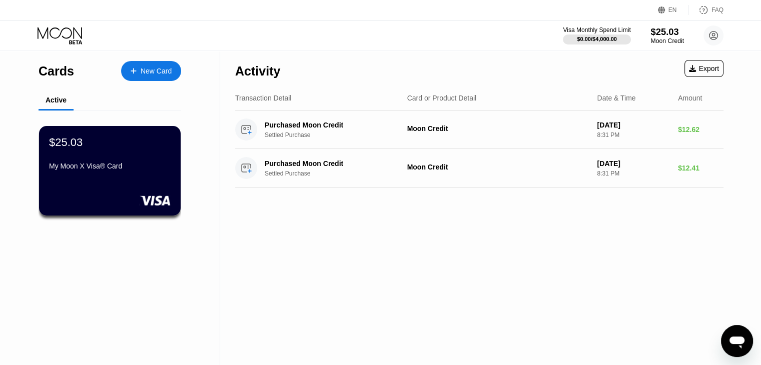
click at [673, 38] on div "Moon Credit" at bounding box center [667, 41] width 34 height 7
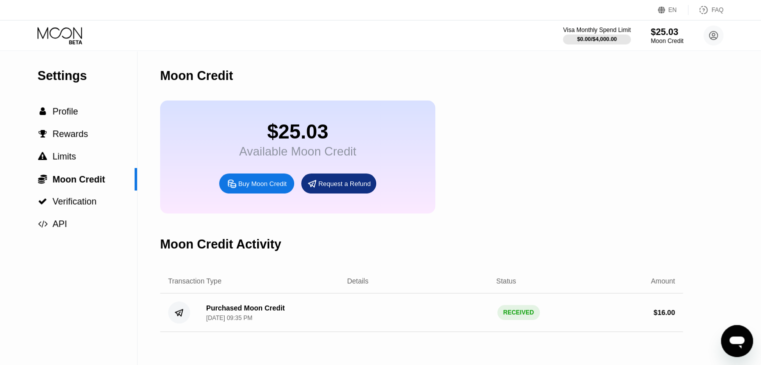
click at [68, 32] on icon at bounding box center [61, 36] width 47 height 18
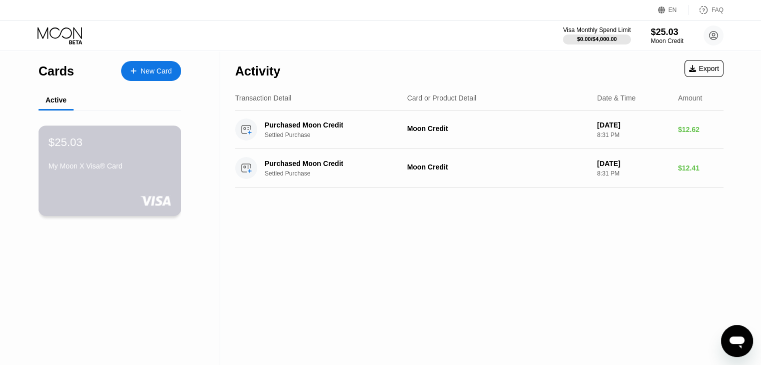
click at [143, 170] on div "My Moon X Visa® Card" at bounding box center [110, 166] width 123 height 8
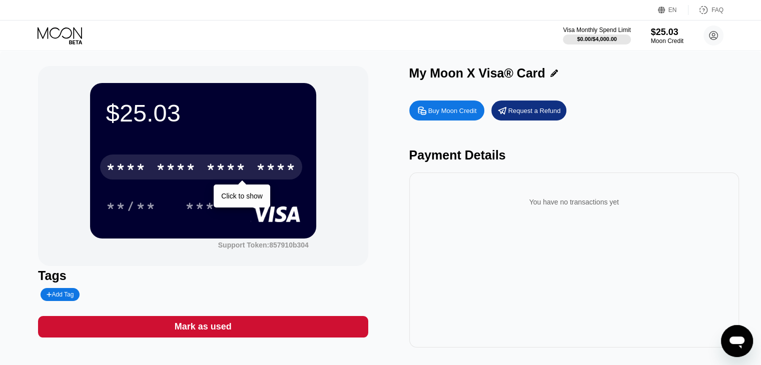
click at [241, 169] on div "* * * *" at bounding box center [226, 169] width 40 height 16
click at [207, 171] on div "* * * *" at bounding box center [226, 169] width 40 height 16
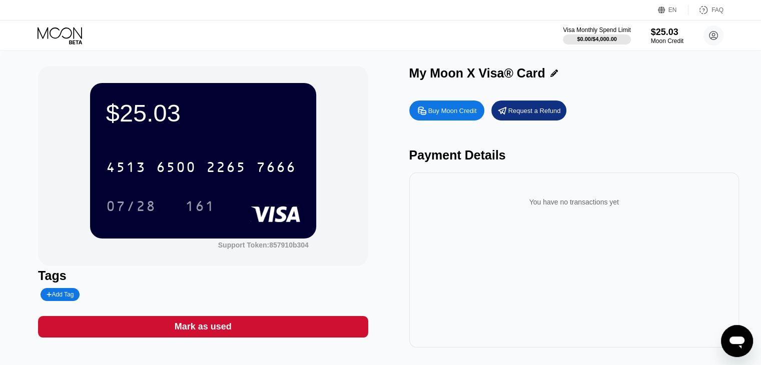
click at [74, 37] on icon at bounding box center [61, 36] width 47 height 18
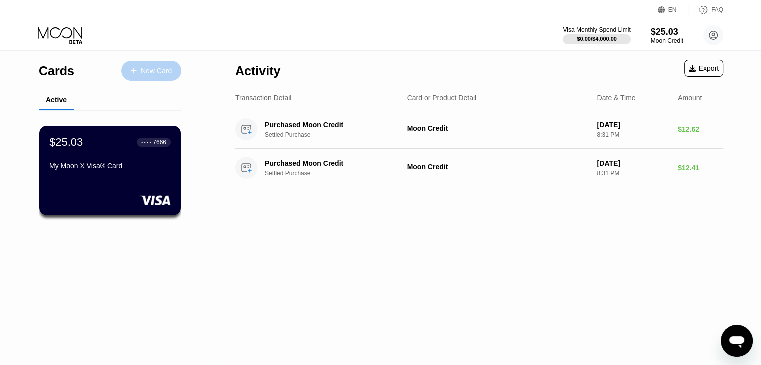
click at [170, 75] on div "New Card" at bounding box center [156, 71] width 31 height 9
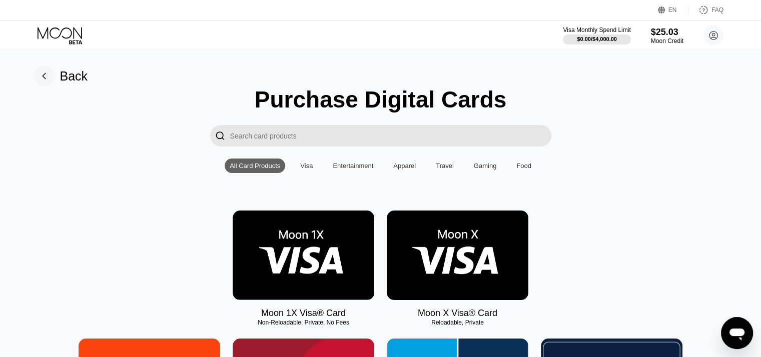
click at [65, 77] on div "Back" at bounding box center [74, 76] width 28 height 15
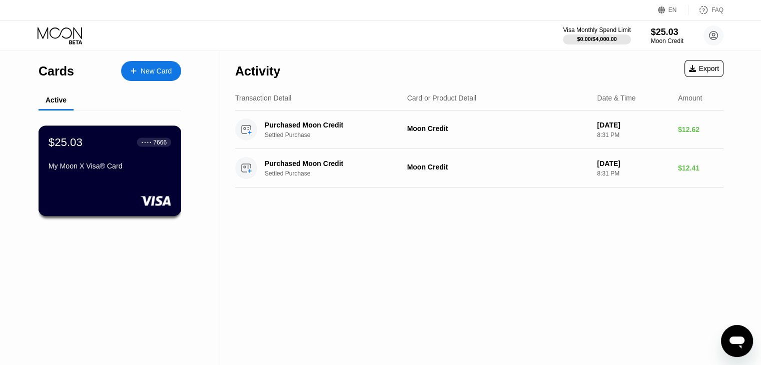
click at [123, 181] on div "$25.03 ● ● ● ● 7666 My Moon X Visa® Card" at bounding box center [110, 171] width 143 height 91
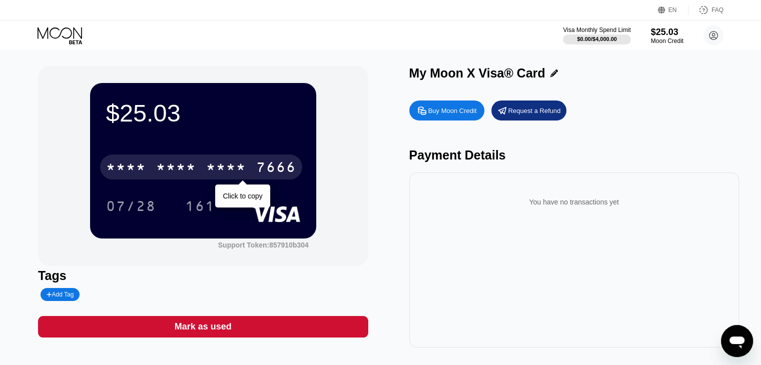
click at [199, 170] on div "* * * * * * * * * * * * 7666" at bounding box center [201, 167] width 202 height 25
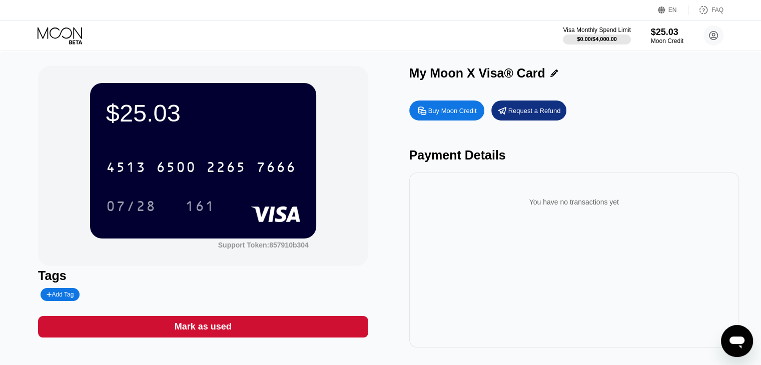
click at [78, 36] on icon at bounding box center [61, 36] width 47 height 18
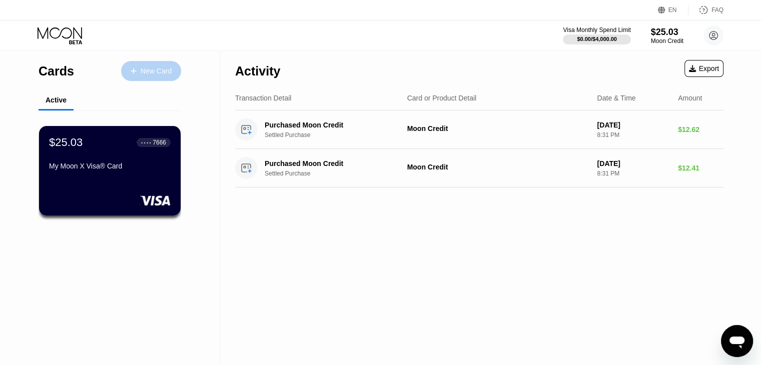
click at [141, 73] on div "New Card" at bounding box center [156, 71] width 31 height 9
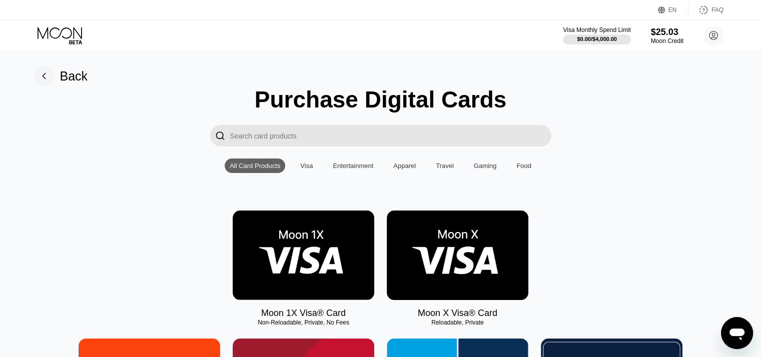
drag, startPoint x: 240, startPoint y: 315, endPoint x: 350, endPoint y: 328, distance: 110.8
click at [350, 319] on div "Moon 1X Visa® Card Non-Reloadable, Private, No Fees" at bounding box center [304, 265] width 142 height 108
click at [255, 319] on div "Moon 1X Visa® Card Non-Reloadable, Private, No Fees" at bounding box center [304, 265] width 142 height 108
drag, startPoint x: 264, startPoint y: 318, endPoint x: 344, endPoint y: 327, distance: 81.0
click at [344, 319] on div "Moon 1X Visa® Card Non-Reloadable, Private, No Fees" at bounding box center [304, 265] width 142 height 108
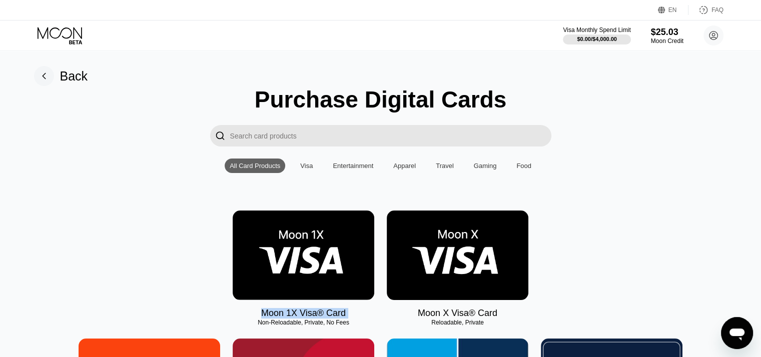
copy div "Moon 1X Visa® Card Non-Reloadable, Private, No Fees"
click at [419, 319] on div "Moon X Visa® Card" at bounding box center [458, 313] width 80 height 11
drag, startPoint x: 419, startPoint y: 319, endPoint x: 502, endPoint y: 318, distance: 83.0
click at [502, 318] on div "Moon X Visa® Card Reloadable, Private" at bounding box center [458, 265] width 142 height 108
copy div "Moon X Visa® Card"
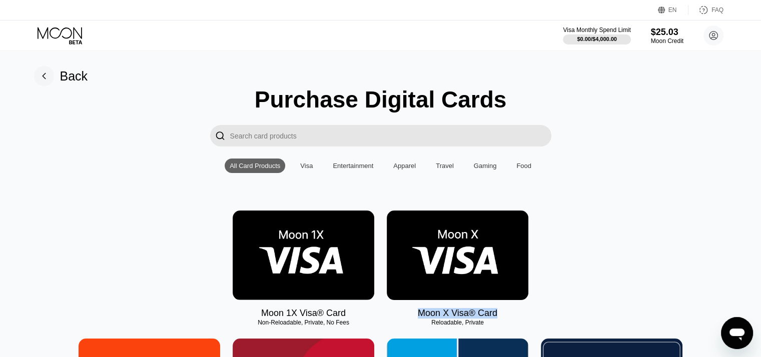
click at [310, 319] on div "Moon 1X Visa® Card" at bounding box center [303, 313] width 85 height 11
click at [305, 170] on div "Visa" at bounding box center [306, 166] width 13 height 8
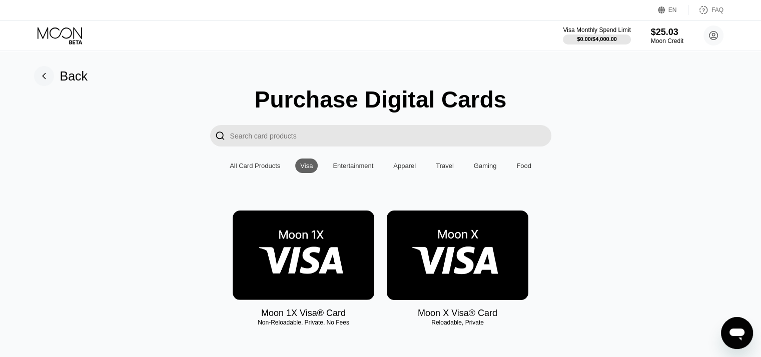
click at [449, 170] on div "Travel" at bounding box center [445, 166] width 18 height 8
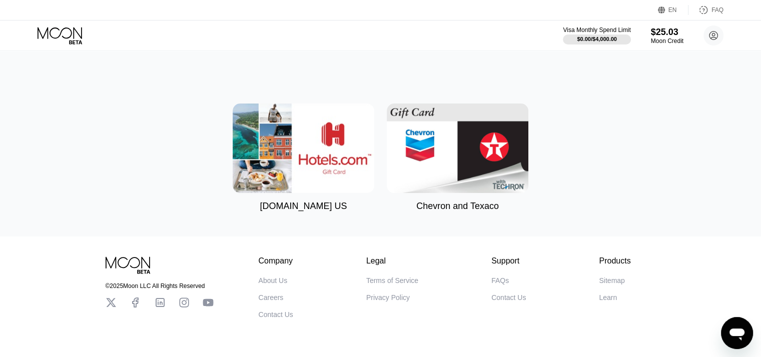
scroll to position [143, 0]
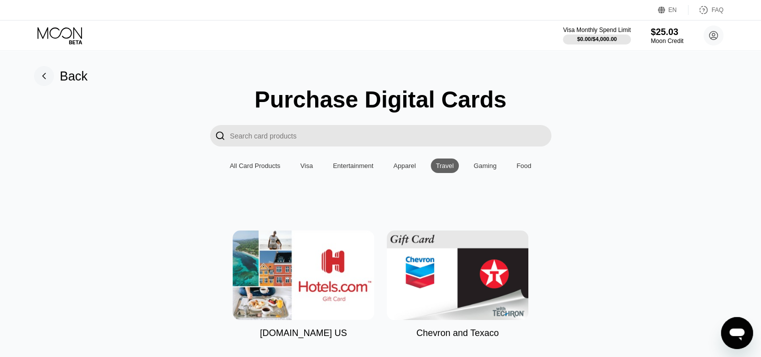
click at [296, 163] on div "All Card Products Visa Entertainment Apparel Travel Gaming Food" at bounding box center [381, 166] width 312 height 15
click at [306, 169] on div "Visa" at bounding box center [306, 166] width 13 height 8
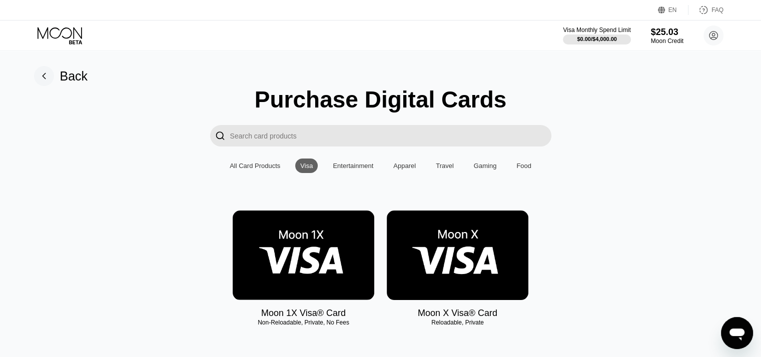
click at [74, 29] on icon at bounding box center [60, 33] width 45 height 12
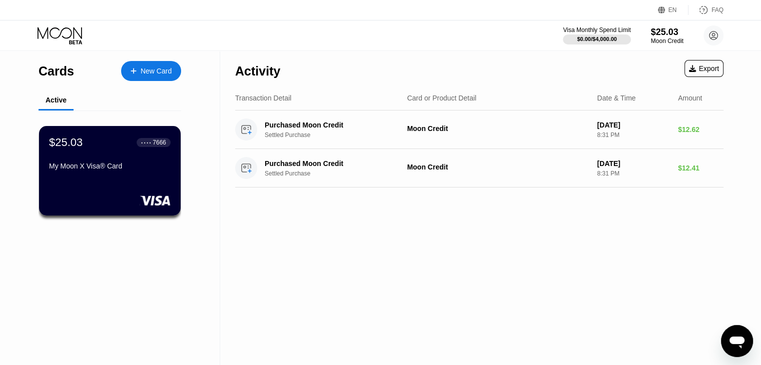
click at [115, 174] on div "My Moon X Visa® Card" at bounding box center [110, 168] width 122 height 12
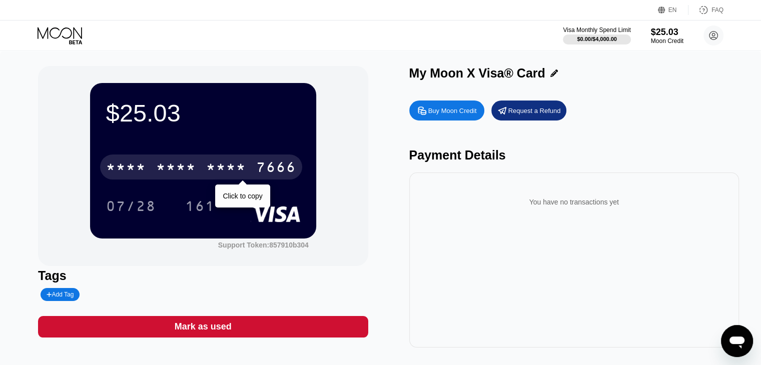
click at [221, 163] on div "* * * *" at bounding box center [226, 169] width 40 height 16
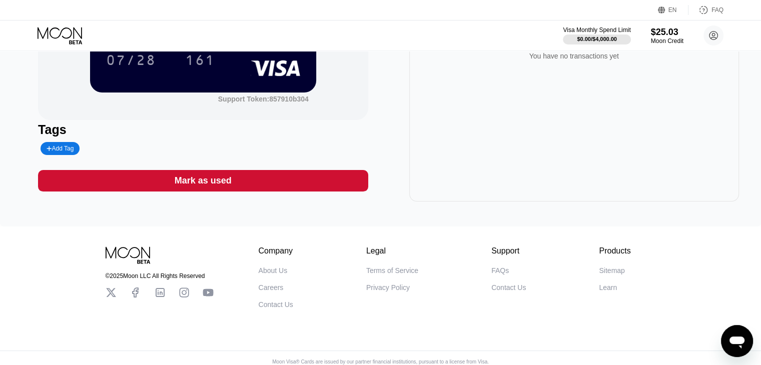
scroll to position [146, 0]
